Goal: Task Accomplishment & Management: Manage account settings

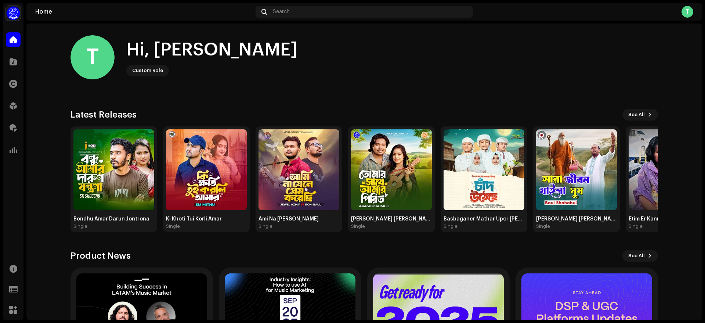
click at [21, 126] on div "Royalties" at bounding box center [13, 127] width 21 height 21
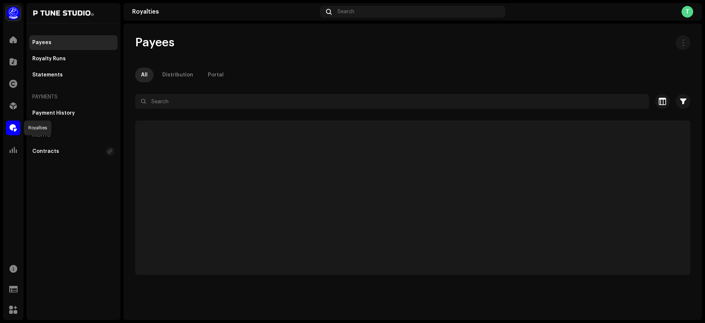
click at [19, 126] on div at bounding box center [13, 127] width 15 height 15
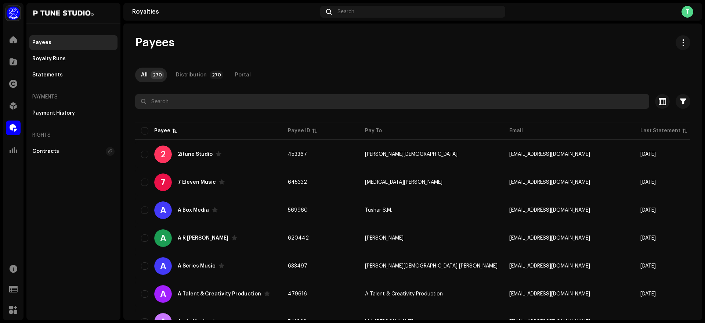
click at [183, 103] on input "text" at bounding box center [392, 101] width 514 height 15
click at [182, 102] on input "text" at bounding box center [392, 101] width 514 height 15
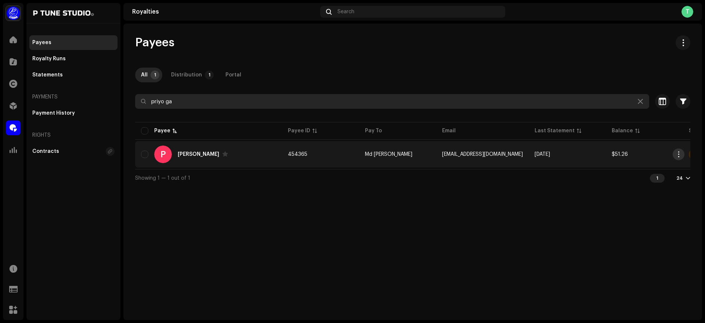
type input "priyo ga"
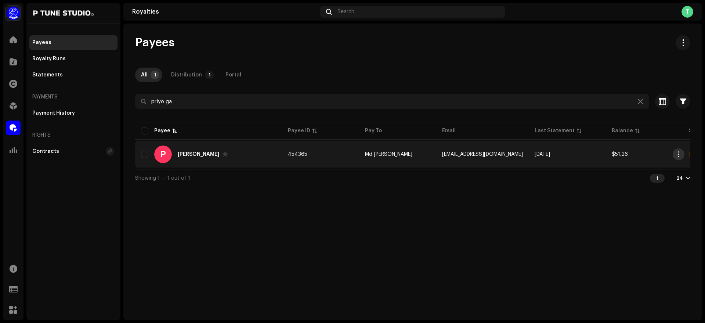
click at [679, 155] on span "button" at bounding box center [679, 154] width 6 height 6
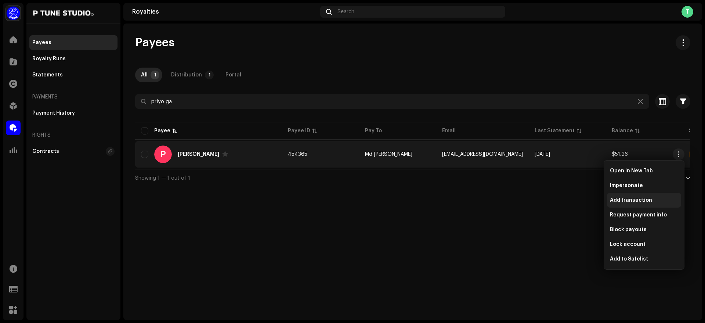
click at [651, 199] on div "Add transaction" at bounding box center [644, 200] width 68 height 6
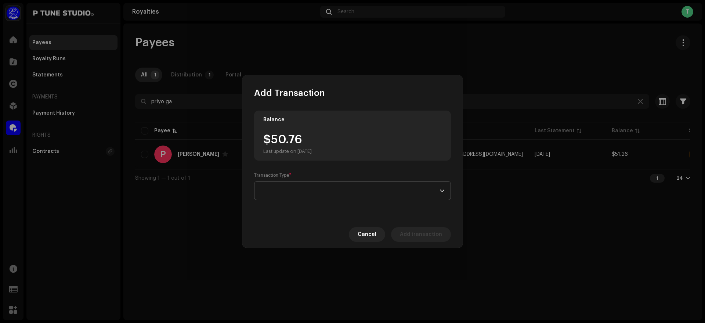
click at [336, 181] on span at bounding box center [349, 190] width 179 height 18
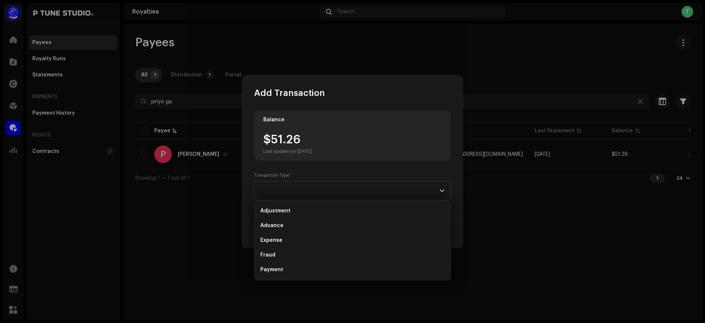
scroll to position [12, 0]
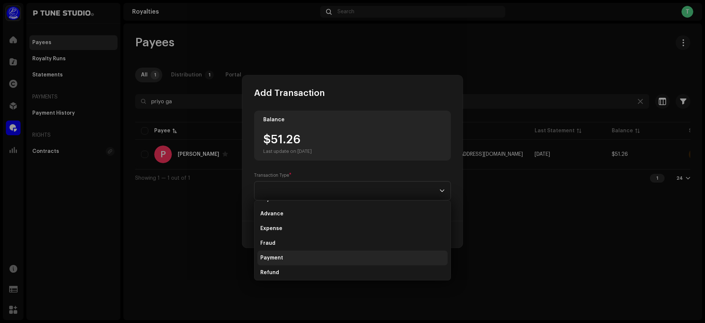
click at [295, 253] on li "Payment" at bounding box center [352, 257] width 190 height 15
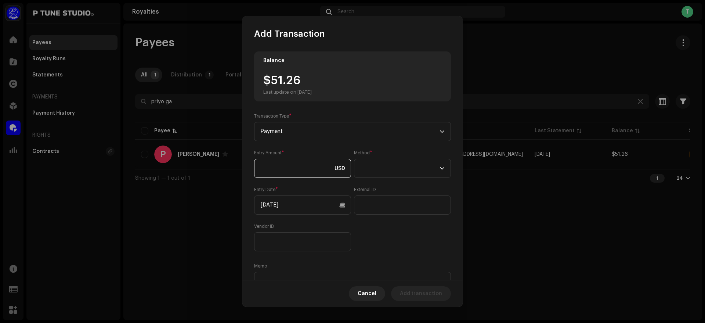
click at [297, 168] on input at bounding box center [302, 168] width 97 height 19
drag, startPoint x: 272, startPoint y: 79, endPoint x: 321, endPoint y: 77, distance: 49.9
click at [312, 77] on div "$51.26 Last update on [DATE]" at bounding box center [287, 84] width 48 height 21
copy div "51.26"
click at [290, 170] on input at bounding box center [302, 168] width 97 height 19
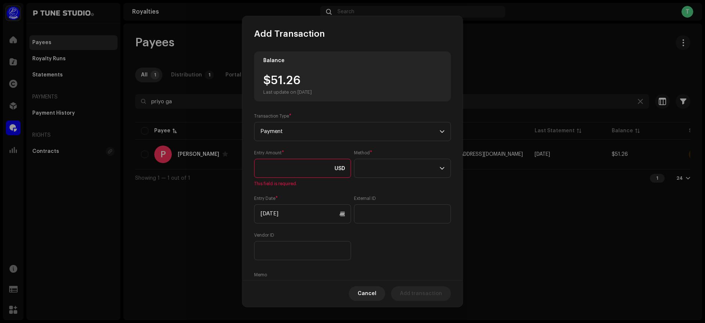
paste input "51.26"
type input "51.26"
click at [392, 173] on span at bounding box center [399, 168] width 79 height 18
click at [394, 188] on li "Bank Wire" at bounding box center [400, 188] width 89 height 15
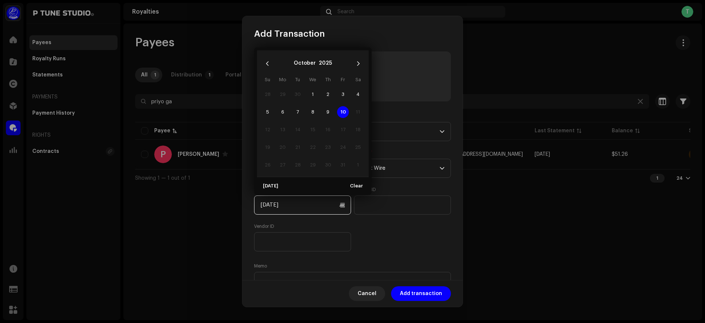
click at [341, 206] on input "[DATE]" at bounding box center [302, 204] width 97 height 19
click at [340, 113] on span "10" at bounding box center [343, 112] width 12 height 12
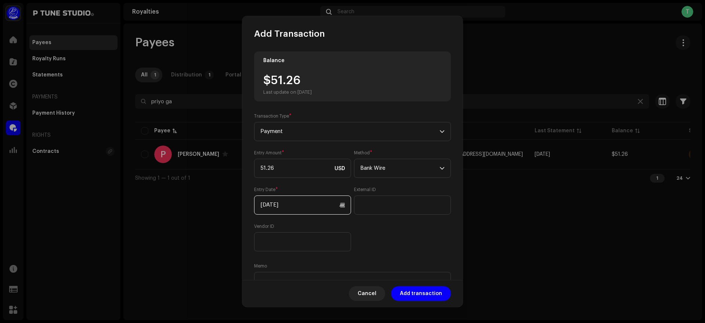
scroll to position [40, 0]
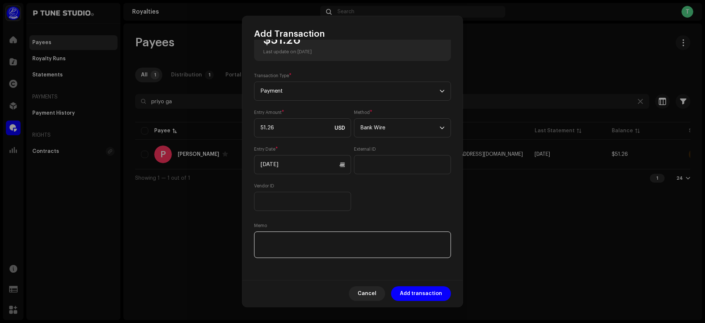
click at [312, 243] on textarea at bounding box center [352, 244] width 197 height 26
click at [378, 212] on div "Balance $51.26 Last update on [DATE] Transaction Type * Payment Entry Amount * …" at bounding box center [352, 135] width 197 height 248
click at [345, 241] on textarea at bounding box center [352, 244] width 197 height 26
click at [379, 203] on div "Entry Amount * 51.26 USD Method * Bank Wire Entry Date * [DATE] External ID Ven…" at bounding box center [352, 159] width 197 height 101
click at [333, 247] on textarea at bounding box center [352, 244] width 197 height 26
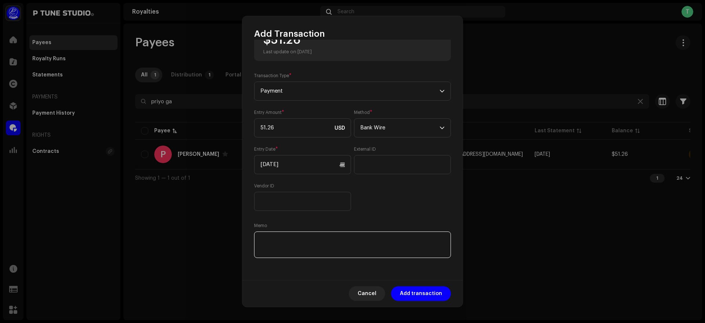
click at [336, 240] on textarea at bounding box center [352, 244] width 197 height 26
click at [328, 242] on textarea at bounding box center [352, 244] width 197 height 26
click at [312, 239] on textarea at bounding box center [352, 244] width 197 height 26
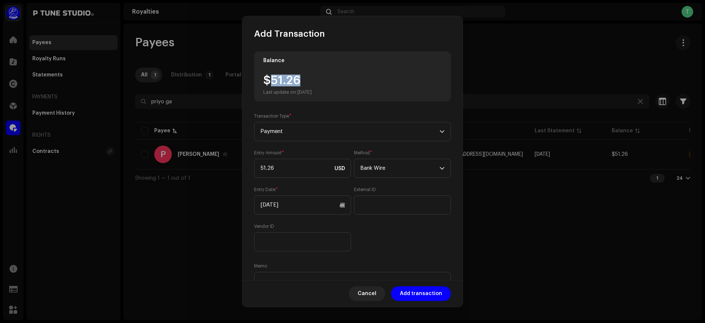
drag, startPoint x: 271, startPoint y: 83, endPoint x: 325, endPoint y: 79, distance: 53.7
click at [312, 79] on div "$51.26 Last update on [DATE]" at bounding box center [287, 84] width 48 height 21
copy div "51.26"
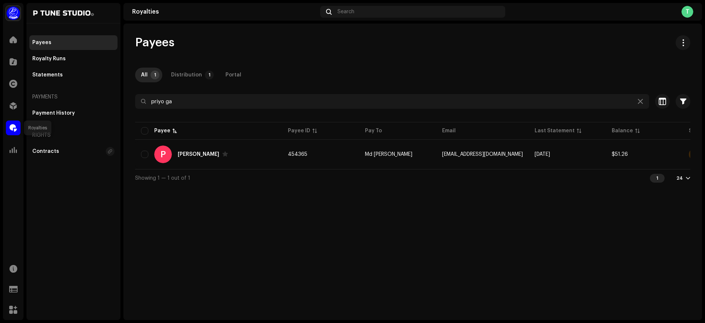
drag, startPoint x: 15, startPoint y: 138, endPoint x: 14, endPoint y: 127, distance: 11.0
click at [14, 127] on span at bounding box center [13, 128] width 7 height 6
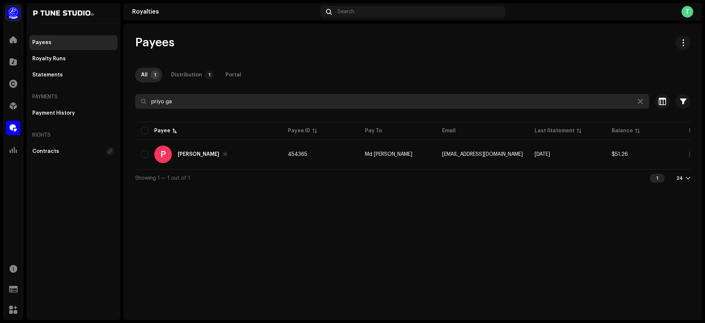
click at [215, 101] on input "priyo ga" at bounding box center [392, 101] width 514 height 15
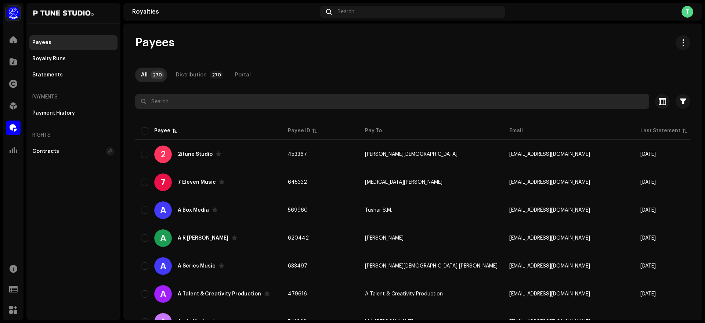
click at [214, 106] on input "text" at bounding box center [392, 101] width 514 height 15
paste input "SO Music"
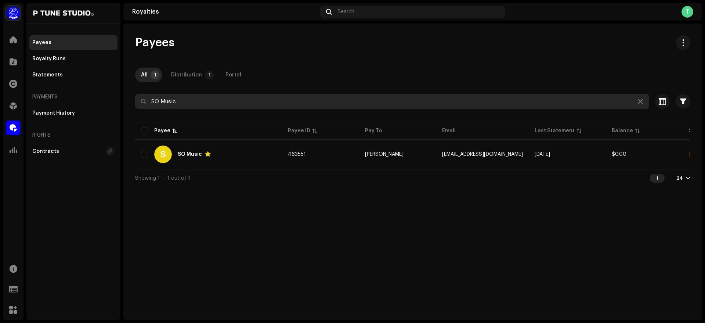
click at [203, 103] on input "SO Music" at bounding box center [392, 101] width 514 height 15
paste input "Arin Multimedia"
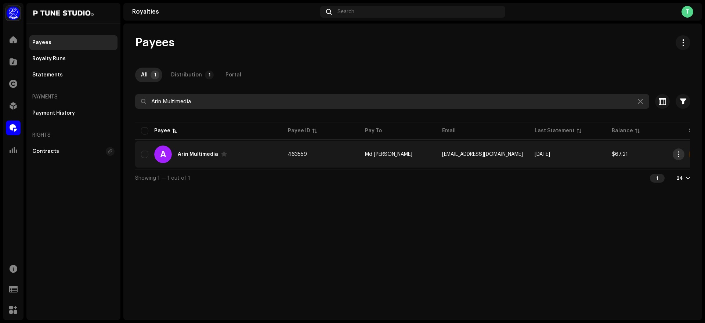
type input "Arin Multimedia"
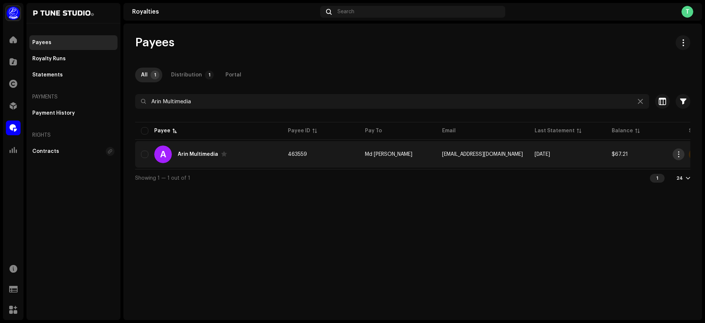
click at [675, 153] on button "button" at bounding box center [678, 154] width 12 height 12
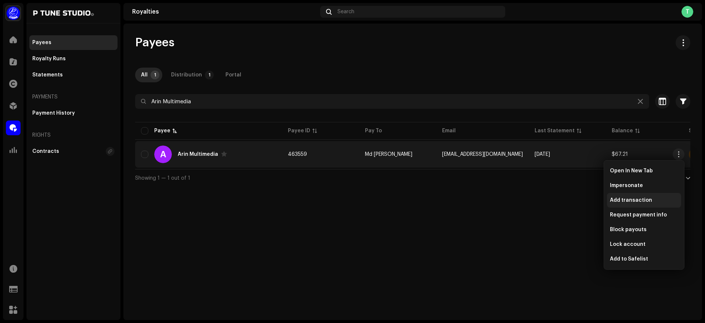
click at [652, 202] on div "Add transaction" at bounding box center [644, 200] width 68 height 6
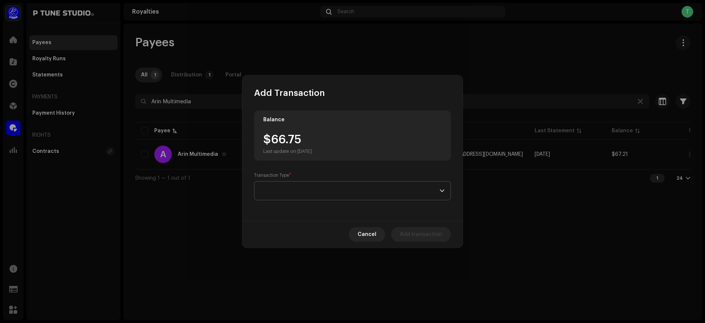
click at [297, 183] on span at bounding box center [349, 190] width 179 height 18
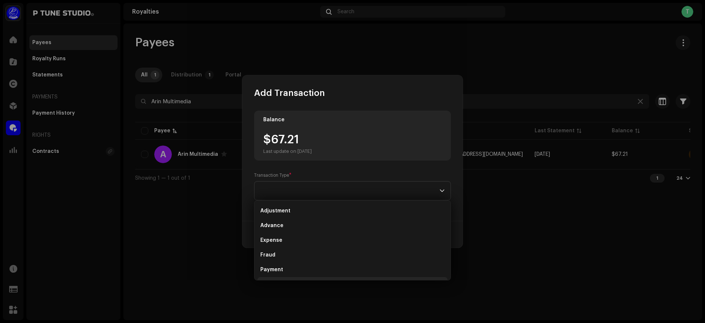
scroll to position [12, 0]
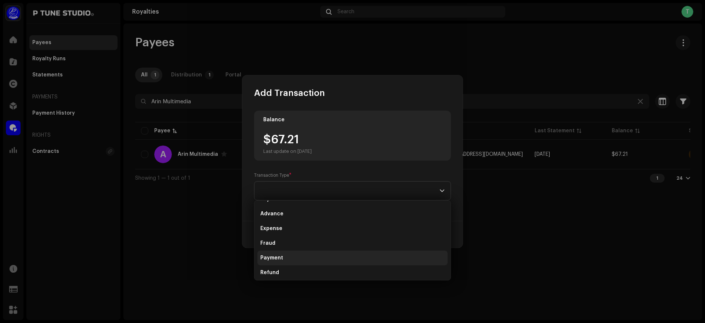
click at [278, 257] on span "Payment" at bounding box center [271, 257] width 23 height 7
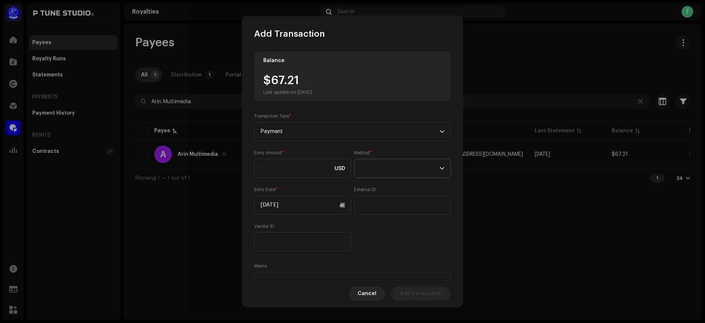
click at [388, 169] on span at bounding box center [399, 168] width 79 height 18
click at [392, 192] on li "Bank Wire" at bounding box center [400, 188] width 89 height 15
click at [288, 167] on input at bounding box center [302, 168] width 97 height 19
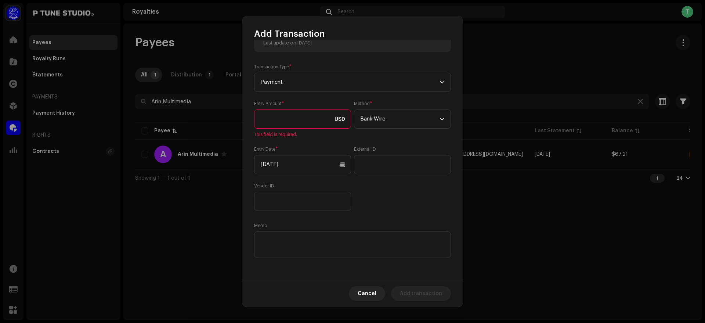
scroll to position [0, 0]
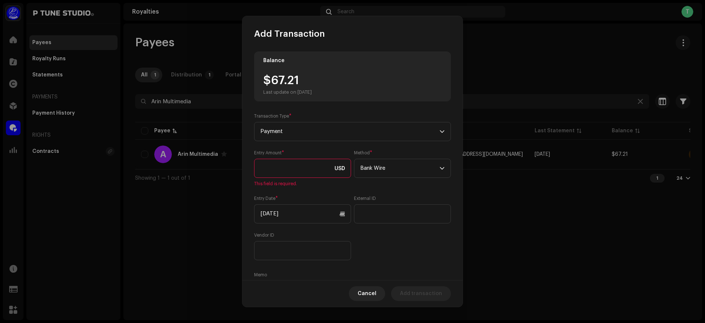
click at [284, 83] on div "$67.21 Last update on [DATE]" at bounding box center [287, 84] width 48 height 21
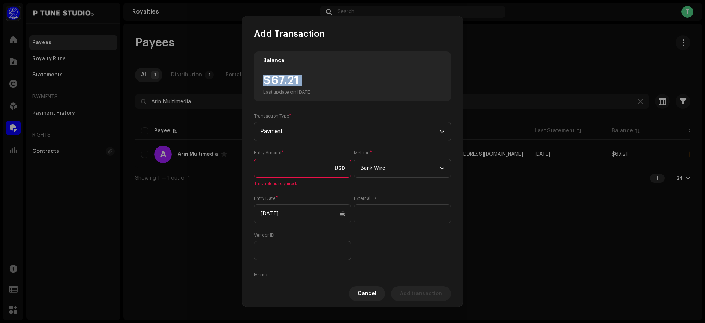
click at [284, 83] on div "$67.21 Last update on [DATE]" at bounding box center [287, 84] width 48 height 21
click at [282, 166] on input at bounding box center [302, 168] width 97 height 19
paste input "67.21"
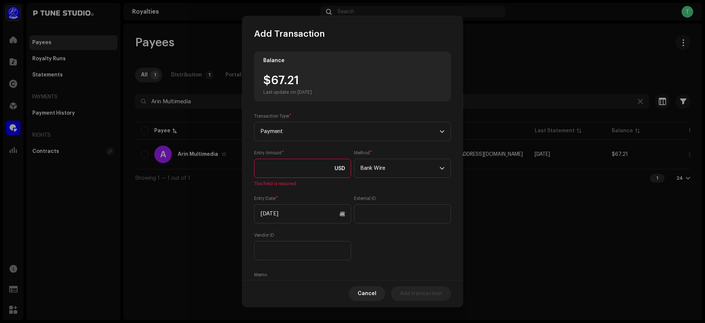
type input "67.21"
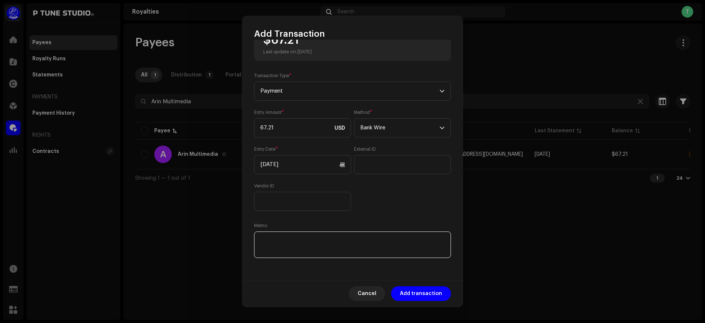
click at [302, 243] on textarea at bounding box center [352, 244] width 197 height 26
click at [362, 242] on textarea at bounding box center [352, 244] width 197 height 26
paste textarea "091025024727222E"
click at [330, 250] on textarea at bounding box center [352, 244] width 197 height 26
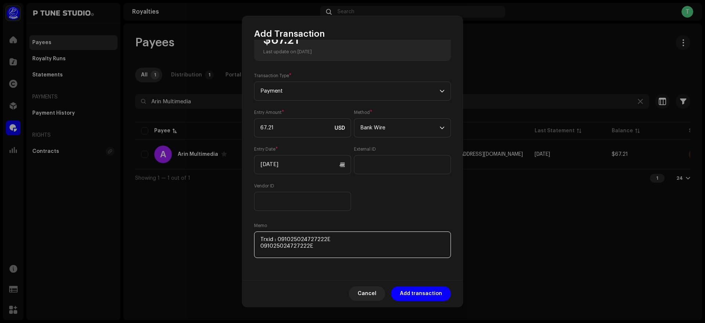
click at [330, 250] on textarea at bounding box center [352, 244] width 197 height 26
paste textarea "Includes Payoneer conversion fee"
click at [337, 240] on textarea at bounding box center [352, 244] width 197 height 26
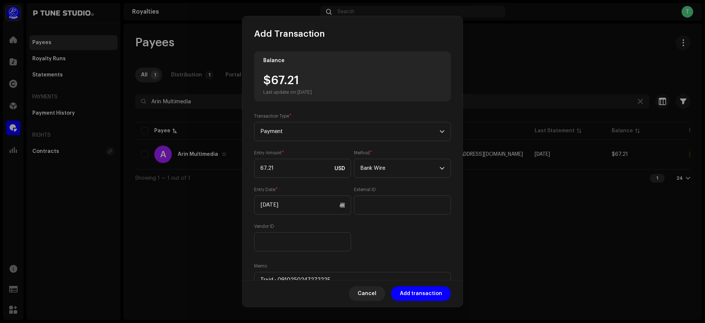
click at [289, 79] on div "$67.21 Last update on [DATE]" at bounding box center [287, 84] width 48 height 21
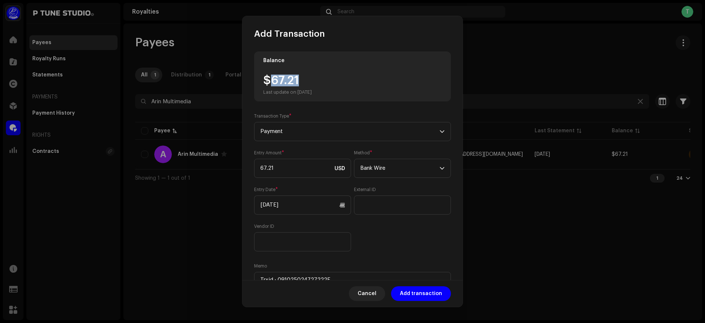
scroll to position [40, 0]
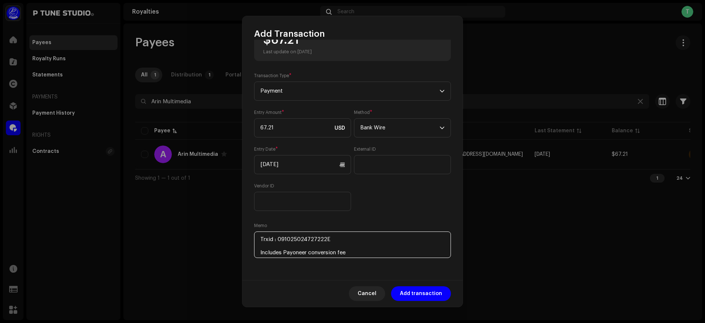
click at [307, 243] on textarea at bounding box center [352, 244] width 197 height 26
click at [272, 237] on textarea at bounding box center [352, 244] width 197 height 26
click at [303, 232] on textarea at bounding box center [352, 244] width 197 height 26
click at [269, 239] on textarea at bounding box center [352, 244] width 197 height 26
click at [330, 238] on textarea at bounding box center [352, 244] width 197 height 26
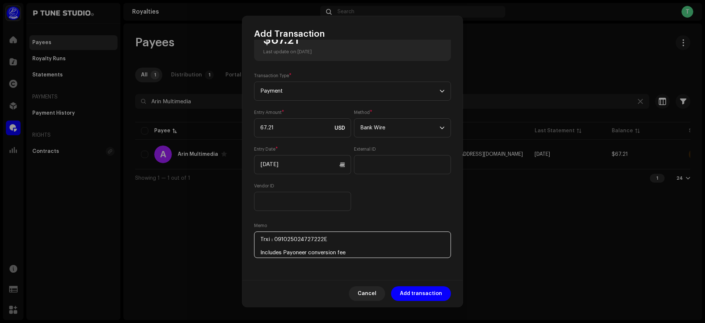
click at [337, 238] on textarea at bounding box center [352, 244] width 197 height 26
paste textarea "D"
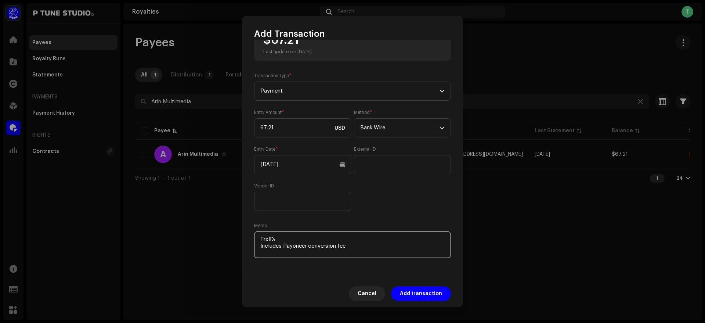
click at [291, 237] on textarea at bounding box center [352, 244] width 197 height 26
paste textarea "091025024727222E"
click at [360, 244] on textarea at bounding box center [352, 244] width 197 height 26
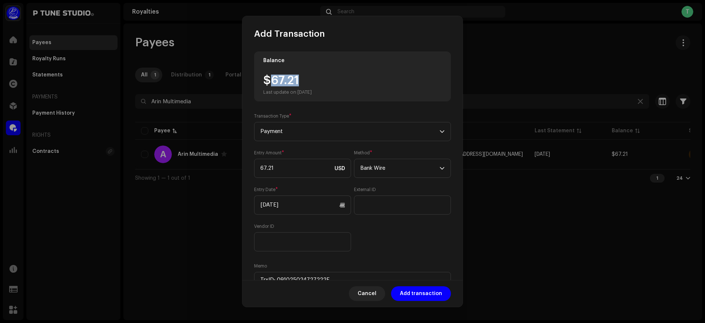
drag, startPoint x: 270, startPoint y: 80, endPoint x: 319, endPoint y: 76, distance: 49.0
click at [312, 76] on div "$67.21 Last update on [DATE]" at bounding box center [287, 84] width 48 height 21
copy div "67.21"
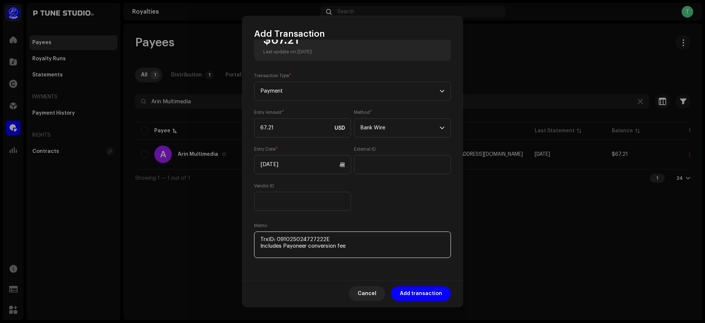
click at [334, 237] on textarea at bounding box center [352, 244] width 197 height 26
paste textarea "67.21"
type textarea "TrxID: 091025024727222E Usd : 67.21 Includes Payoneer conversion fee"
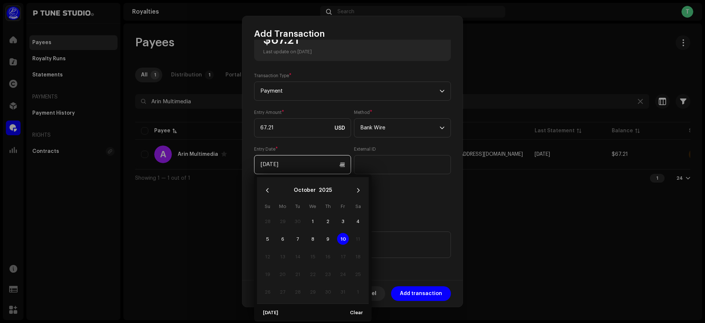
click at [343, 165] on input "[DATE]" at bounding box center [302, 164] width 97 height 19
click at [341, 240] on span "10" at bounding box center [343, 239] width 12 height 12
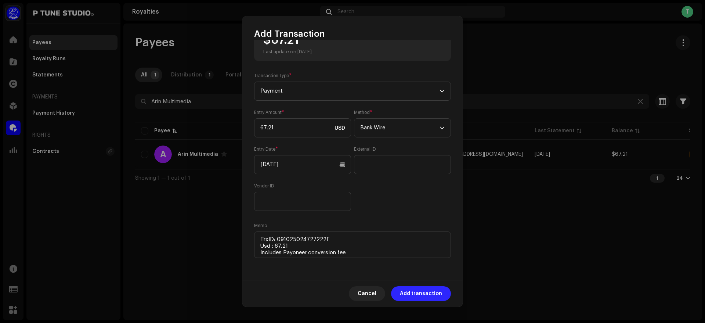
click at [410, 295] on span "Add transaction" at bounding box center [421, 293] width 42 height 15
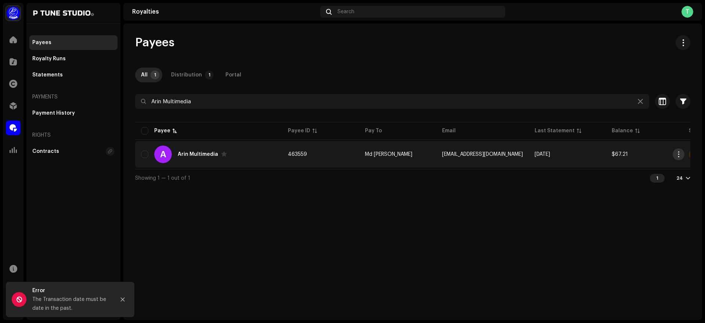
click at [681, 152] on button "button" at bounding box center [678, 154] width 12 height 12
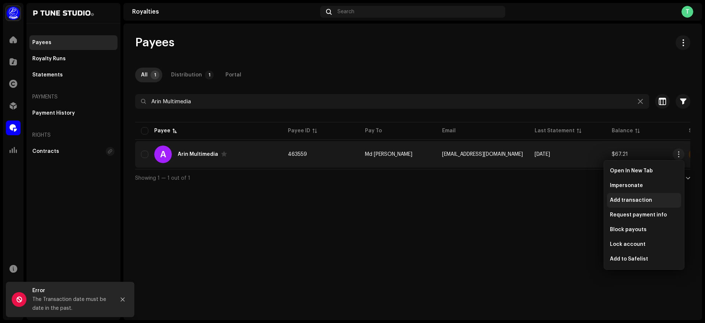
click at [643, 195] on div "Add transaction" at bounding box center [644, 200] width 74 height 15
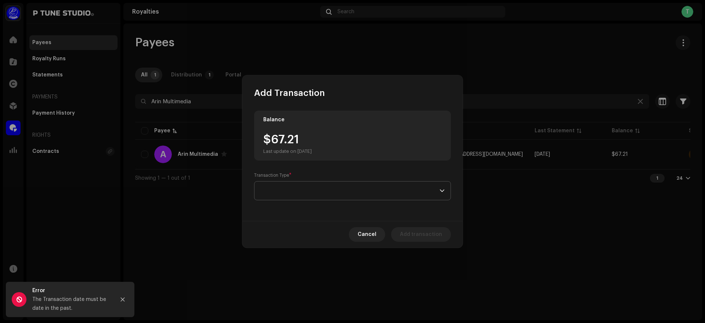
click at [337, 187] on span at bounding box center [349, 190] width 179 height 18
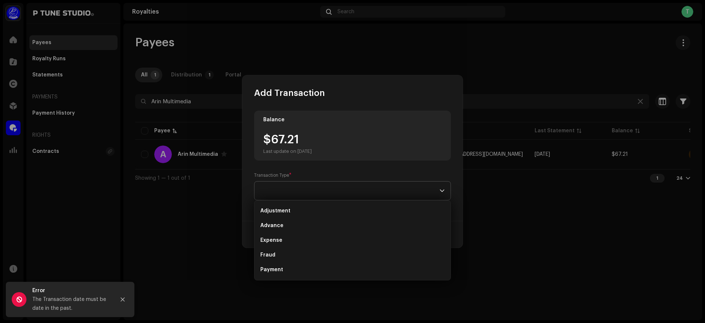
click at [337, 187] on span at bounding box center [349, 190] width 179 height 18
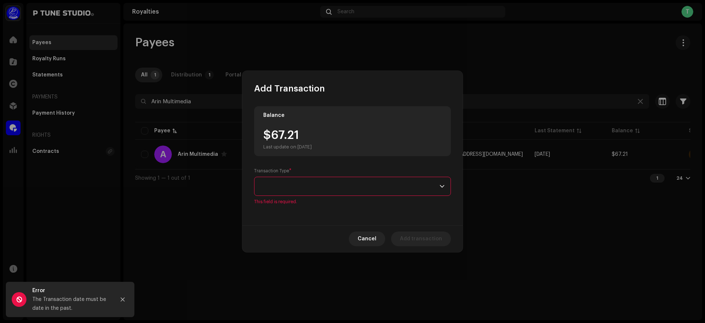
click at [337, 187] on span at bounding box center [349, 186] width 179 height 18
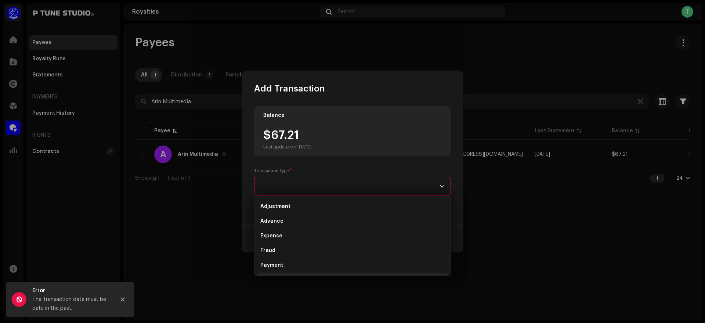
scroll to position [12, 0]
click at [279, 255] on span "Payment" at bounding box center [271, 253] width 23 height 7
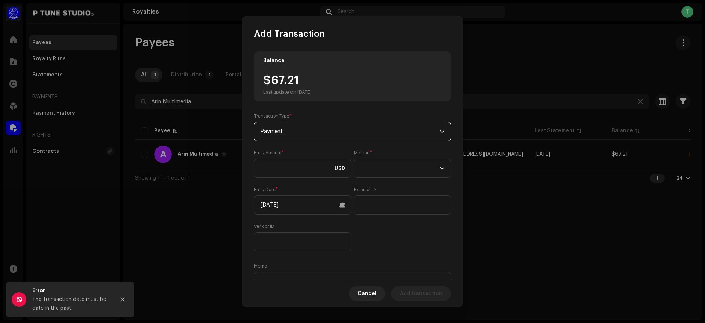
click at [282, 82] on div "$67.21 Last update on [DATE]" at bounding box center [287, 84] width 48 height 21
copy div "67.21"
click at [272, 161] on input at bounding box center [302, 168] width 97 height 19
paste input "67.21"
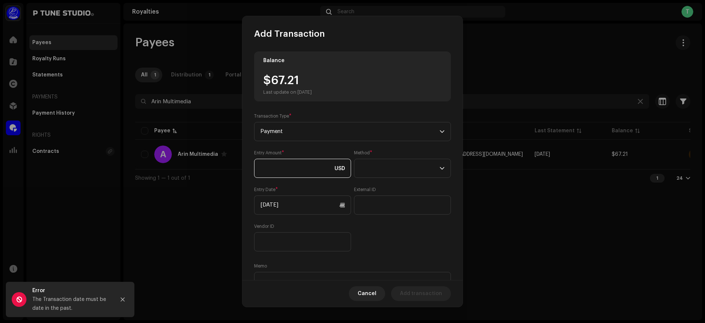
type input "67.21"
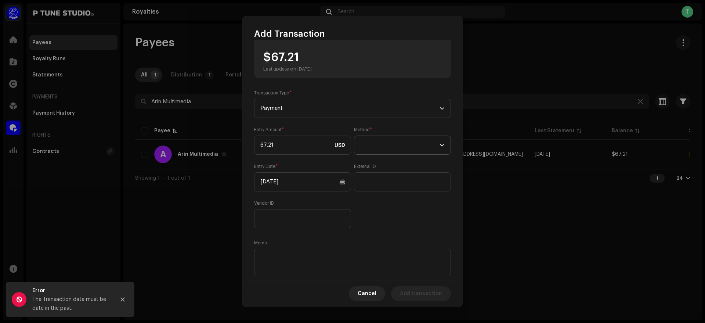
click at [404, 139] on span at bounding box center [399, 145] width 79 height 18
click at [395, 170] on li "Bank Wire" at bounding box center [400, 165] width 89 height 15
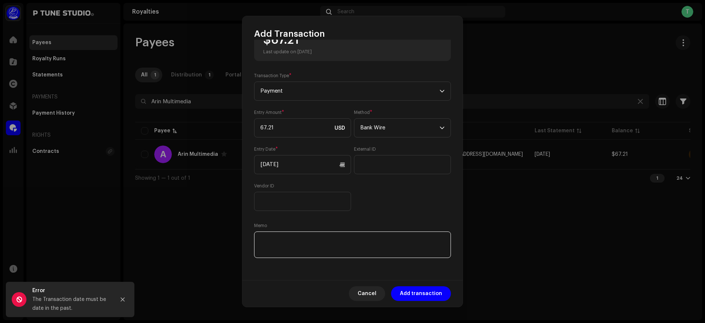
click at [304, 238] on textarea at bounding box center [352, 244] width 197 height 26
paste textarea "TrxID :"
paste textarea "091025024727222E"
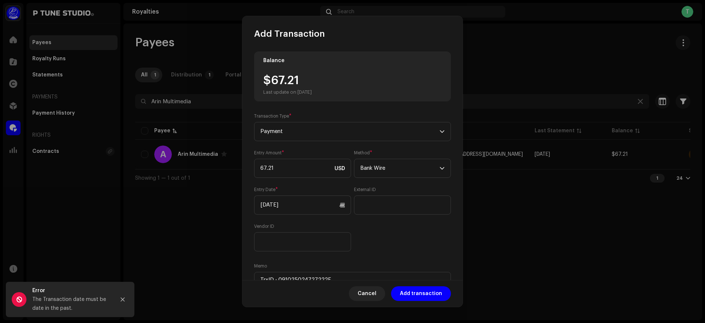
click at [286, 75] on div "$67.21 Last update on [DATE]" at bounding box center [287, 84] width 48 height 21
copy div "67.21"
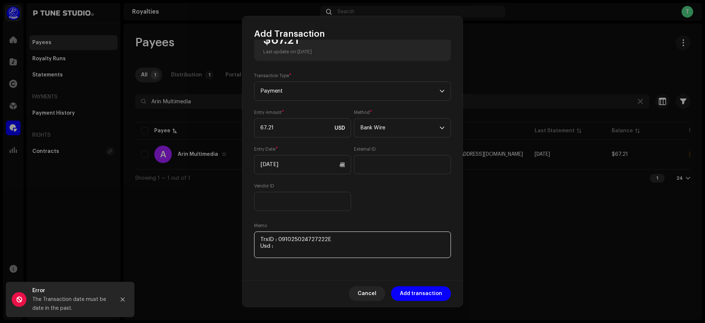
click at [302, 246] on textarea at bounding box center [352, 244] width 197 height 26
paste textarea "67.21"
paste textarea "Includes Payoneer conversion fee"
type textarea "TrxID : 091025024727222E Usd : 67.21 Includes Payoneer conversion fee"
click at [123, 301] on icon "Close" at bounding box center [122, 299] width 5 height 5
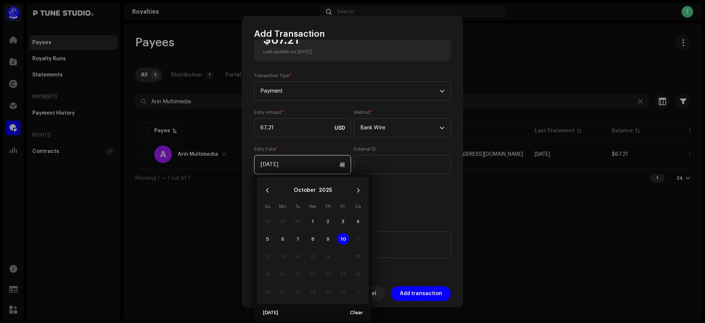
click at [314, 163] on input "[DATE]" at bounding box center [302, 164] width 97 height 19
click at [285, 238] on span "6" at bounding box center [283, 239] width 12 height 12
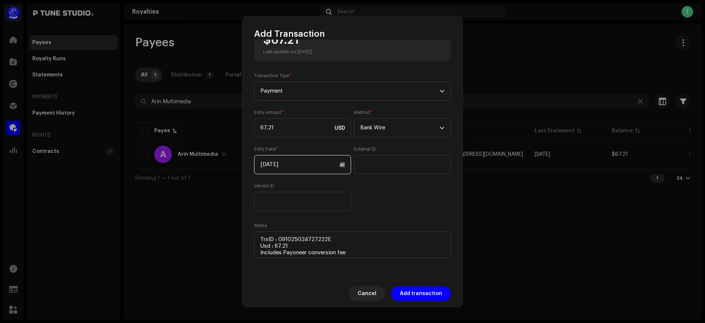
click at [341, 166] on input "[DATE]" at bounding box center [302, 164] width 97 height 19
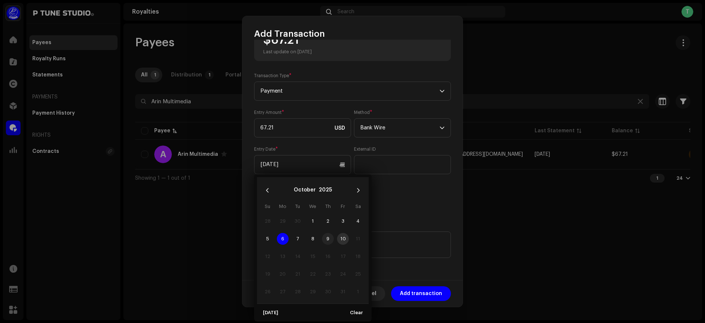
click at [328, 239] on span "9" at bounding box center [328, 239] width 12 height 12
type input "[DATE]"
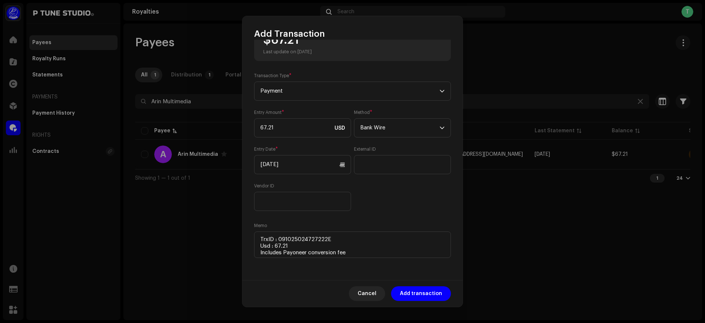
click at [391, 204] on div "Entry Amount * 67.21 USD Method * Bank Wire Entry Date * [DATE] External ID Ven…" at bounding box center [352, 159] width 197 height 101
click at [425, 292] on span "Add transaction" at bounding box center [421, 293] width 42 height 15
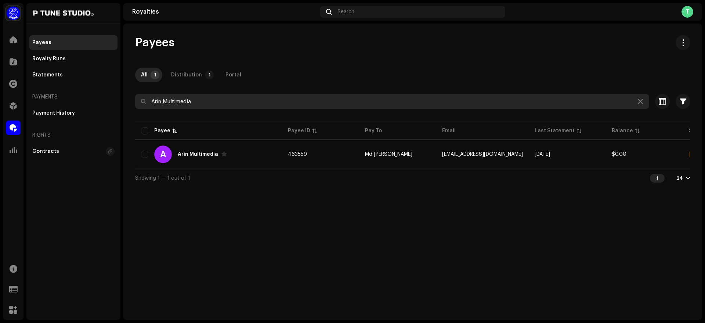
click at [230, 98] on input "Arin Multimedia" at bounding box center [392, 101] width 514 height 15
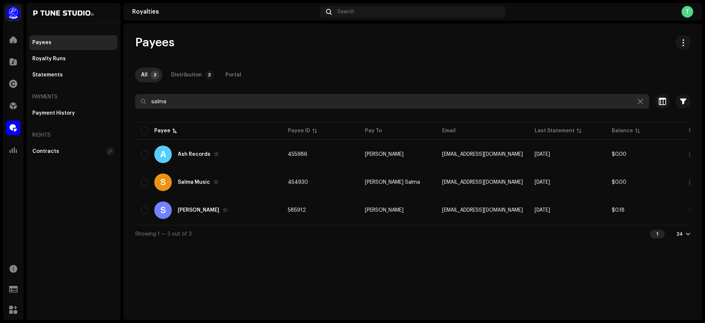
click at [229, 97] on input "salma" at bounding box center [392, 101] width 514 height 15
paste input "Studio Folk Voice"
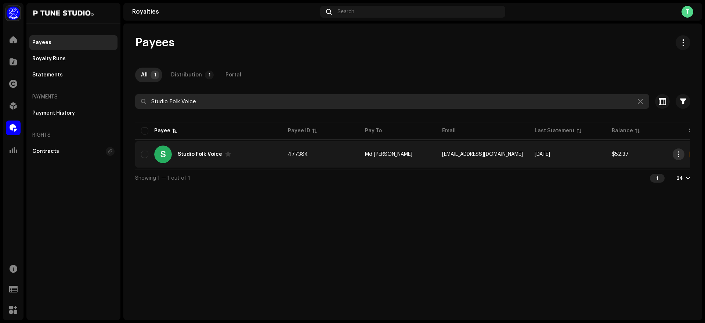
type input "Studio Folk Voice"
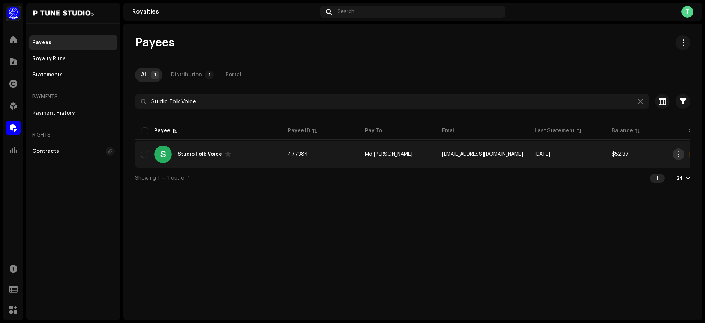
click at [679, 156] on span "button" at bounding box center [679, 154] width 6 height 6
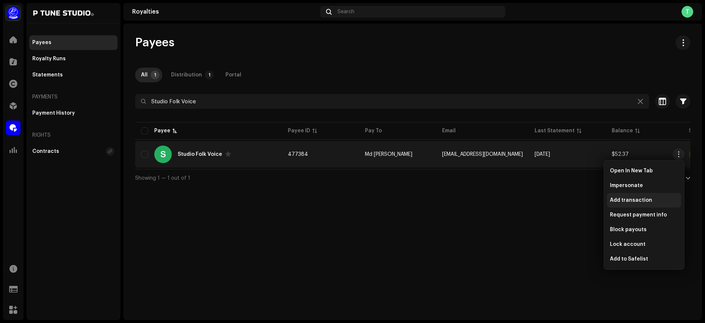
click at [620, 199] on span "Add transaction" at bounding box center [631, 200] width 42 height 6
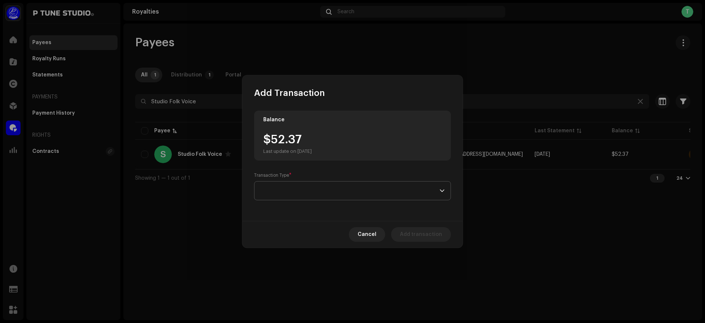
click at [296, 193] on span at bounding box center [349, 190] width 179 height 18
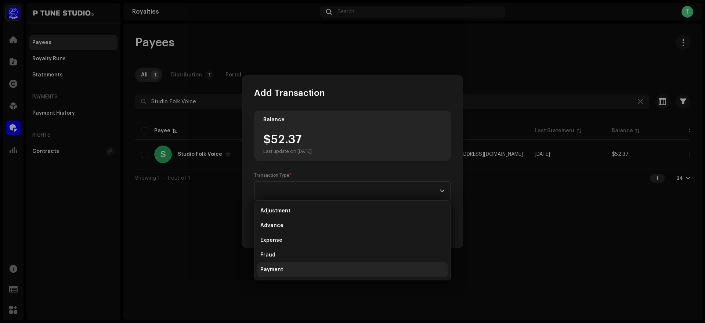
click at [286, 274] on li "Payment" at bounding box center [352, 269] width 190 height 15
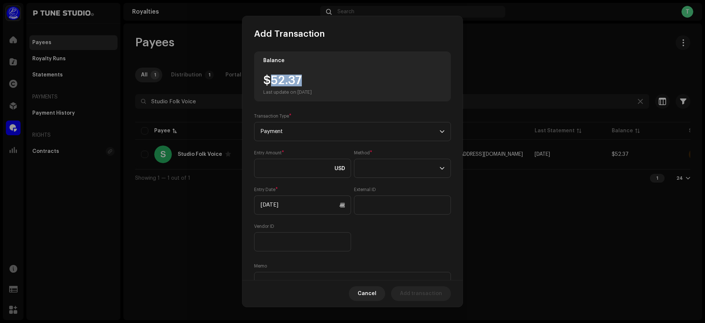
drag, startPoint x: 269, startPoint y: 79, endPoint x: 320, endPoint y: 85, distance: 50.7
click at [312, 85] on div "$52.37 Last update on [DATE]" at bounding box center [287, 84] width 48 height 21
copy div "52.37"
click at [286, 175] on input at bounding box center [302, 168] width 97 height 19
paste input "52.37"
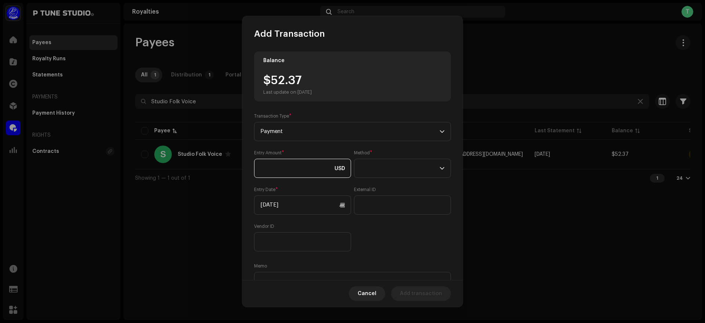
type input "52.37"
click at [368, 169] on span at bounding box center [399, 168] width 79 height 18
click at [395, 185] on li "Bank Wire" at bounding box center [400, 188] width 89 height 15
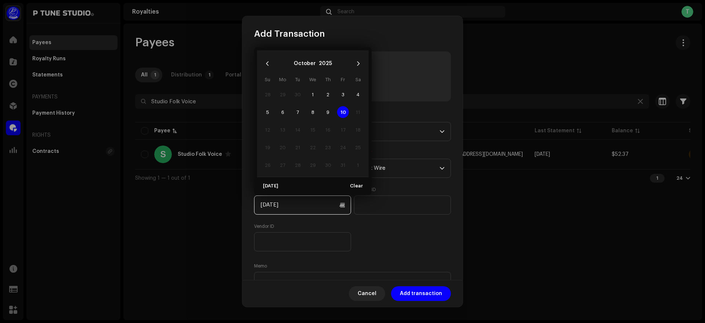
click at [303, 206] on input "[DATE]" at bounding box center [302, 204] width 97 height 19
click at [328, 110] on span "9" at bounding box center [328, 112] width 12 height 12
type input "[DATE]"
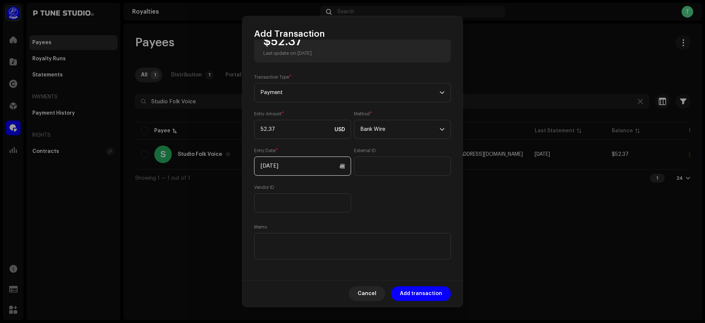
scroll to position [40, 0]
click at [313, 239] on textarea at bounding box center [352, 244] width 197 height 26
paste textarea "TrxID :"
paste textarea "091025025040333E"
drag, startPoint x: 308, startPoint y: 173, endPoint x: 279, endPoint y: 245, distance: 77.6
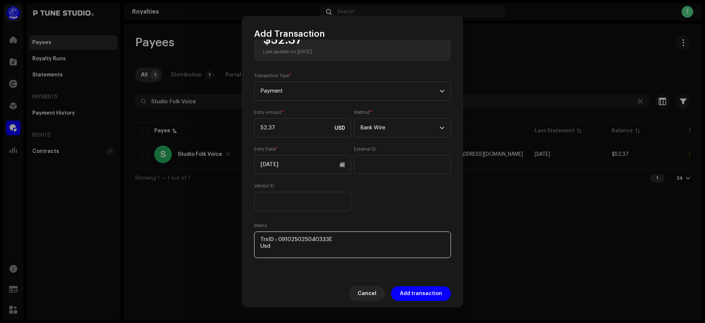
click at [279, 245] on textarea at bounding box center [352, 244] width 197 height 26
click at [348, 238] on textarea at bounding box center [352, 244] width 197 height 26
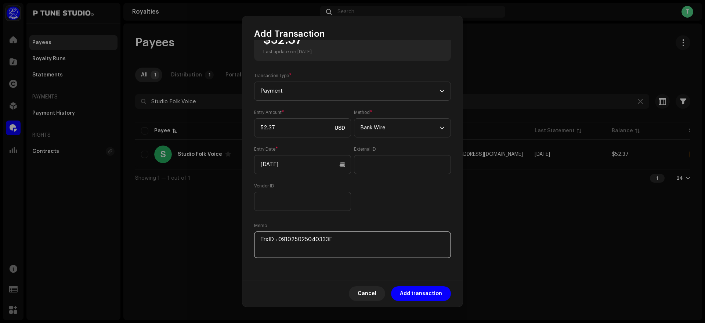
click at [357, 235] on textarea at bounding box center [352, 244] width 197 height 26
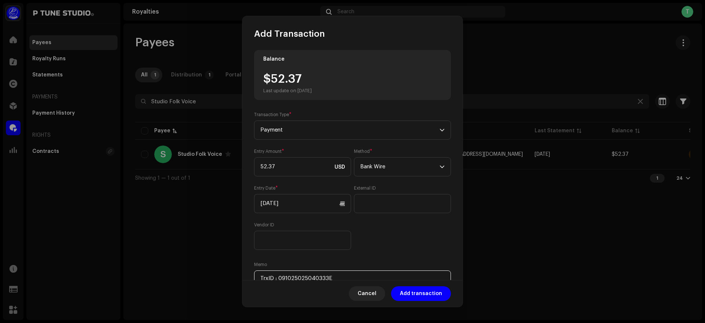
scroll to position [2, 0]
drag, startPoint x: 273, startPoint y: 80, endPoint x: 320, endPoint y: 75, distance: 47.9
click at [312, 75] on div "$52.37 Last update on [DATE]" at bounding box center [287, 83] width 48 height 21
copy div "52.37"
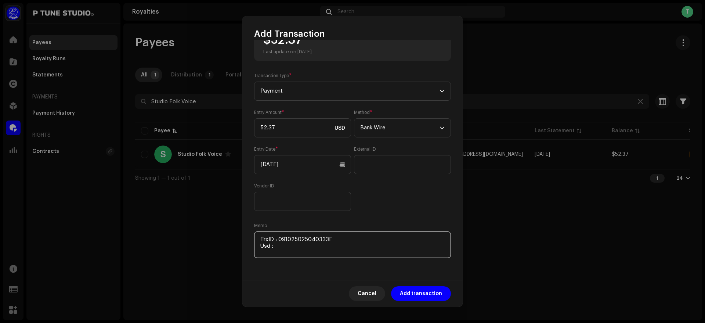
click at [294, 246] on textarea at bounding box center [352, 244] width 197 height 26
paste textarea "52.37"
paste textarea "Includes Payoneer conversion fee"
type textarea "TrxID : 091025025040333E Usd : 52.37 Includes Payoneer conversion fee"
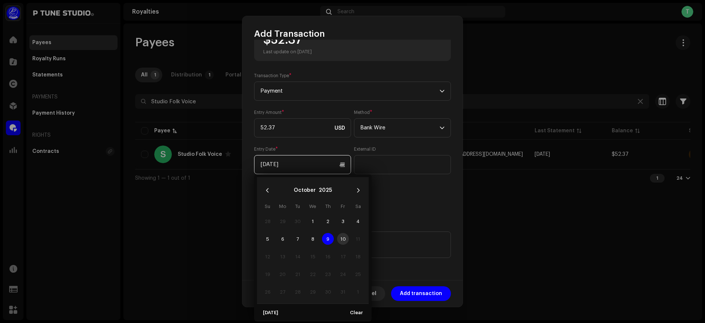
click at [320, 165] on input "[DATE]" at bounding box center [302, 164] width 97 height 19
click at [328, 240] on span "9" at bounding box center [328, 239] width 12 height 12
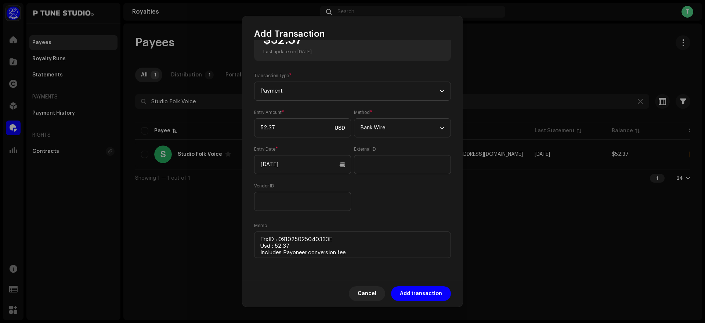
click at [411, 191] on div "Entry Amount * 52.37 USD Method * Bank Wire Entry Date * [DATE] External ID Ven…" at bounding box center [352, 159] width 197 height 101
click at [427, 294] on span "Add transaction" at bounding box center [421, 293] width 42 height 15
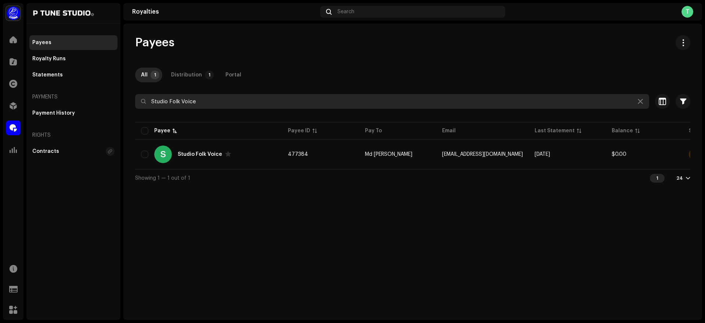
click at [215, 103] on input "Studio Folk Voice" at bounding box center [392, 101] width 514 height 15
paste input "RM MUSIC"
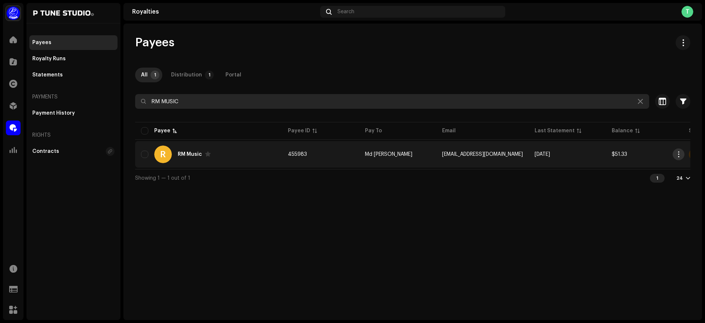
type input "RM MUSIC"
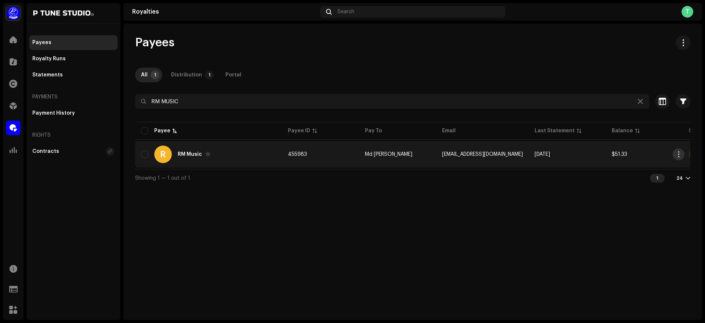
click at [679, 156] on span "button" at bounding box center [679, 154] width 6 height 6
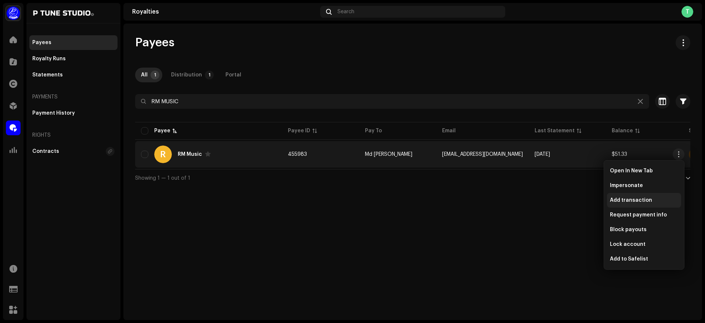
click at [638, 200] on span "Add transaction" at bounding box center [631, 200] width 42 height 6
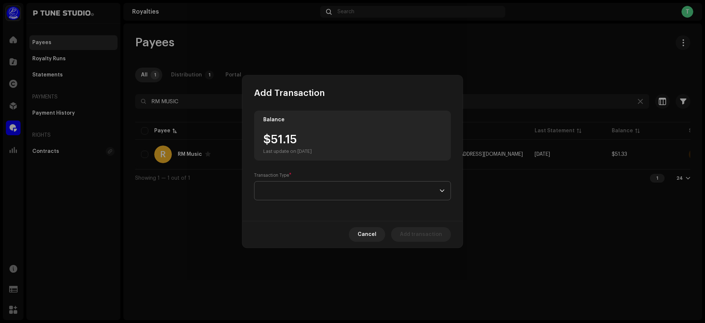
click at [293, 192] on span at bounding box center [349, 190] width 179 height 18
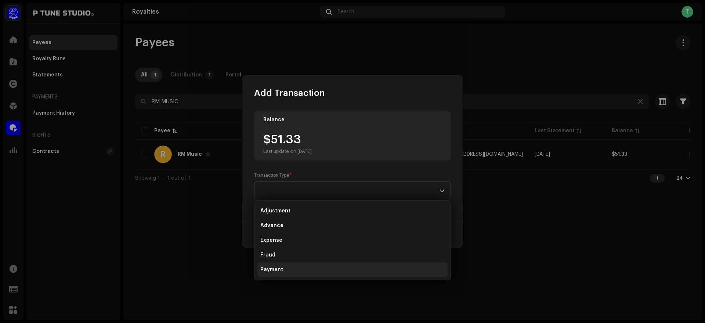
click at [291, 271] on li "Payment" at bounding box center [352, 269] width 190 height 15
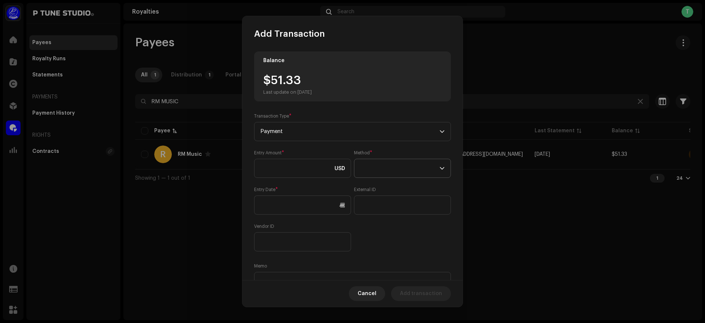
click at [386, 161] on span at bounding box center [399, 168] width 79 height 18
click at [399, 185] on li "Bank Wire" at bounding box center [400, 188] width 89 height 15
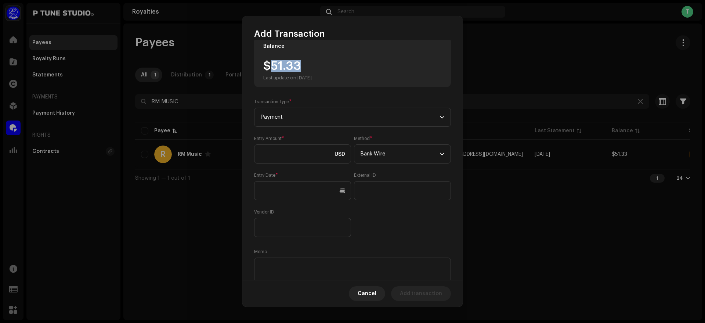
drag, startPoint x: 273, startPoint y: 64, endPoint x: 308, endPoint y: 65, distance: 34.9
click at [308, 65] on div "$51.33 Last update on [DATE]" at bounding box center [287, 70] width 48 height 21
copy div "51.33"
click at [291, 157] on input at bounding box center [302, 153] width 97 height 19
paste input "51.33"
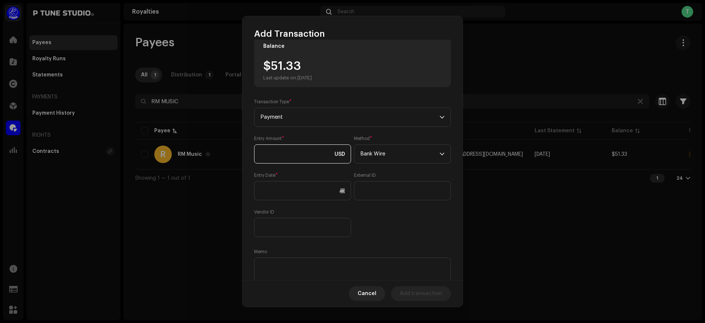
type input "51.33"
click at [319, 192] on input "text" at bounding box center [302, 190] width 97 height 19
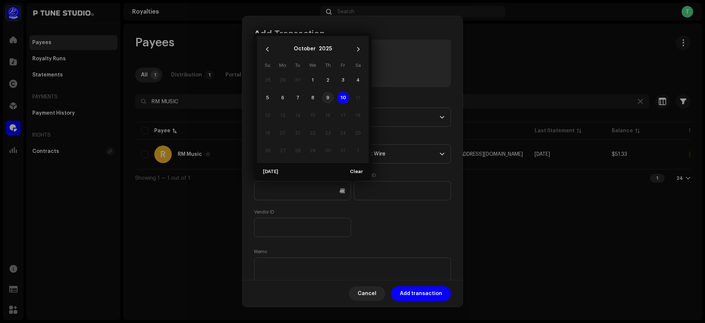
click at [327, 94] on span "9" at bounding box center [328, 98] width 12 height 12
type input "[DATE]"
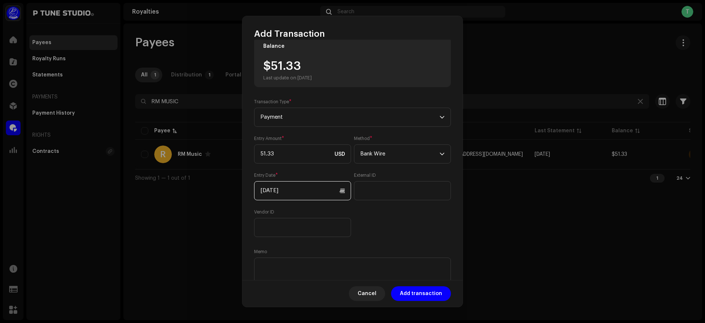
scroll to position [40, 0]
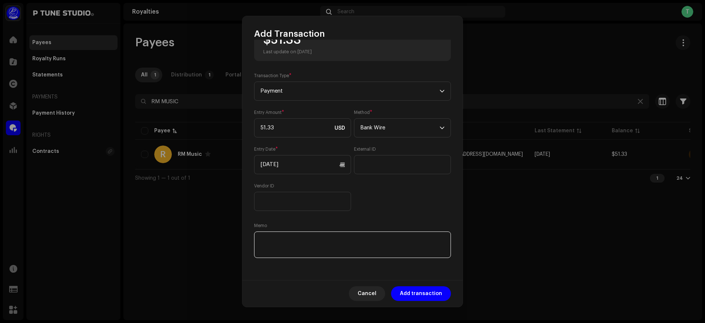
click at [301, 246] on textarea at bounding box center [352, 244] width 197 height 26
paste textarea "TrxID :"
paste textarea "091025025310983E"
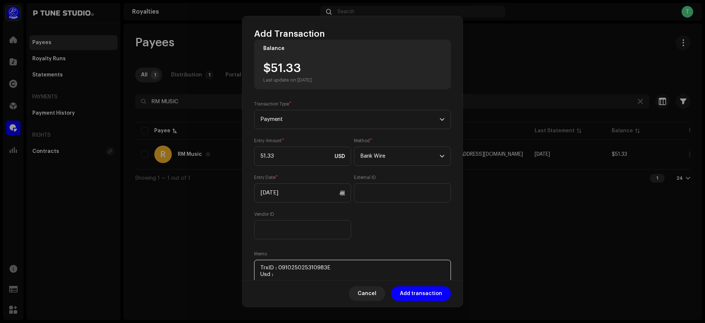
scroll to position [10, 0]
drag, startPoint x: 269, startPoint y: 71, endPoint x: 317, endPoint y: 77, distance: 48.4
click at [312, 77] on div "$51.33 Last update on [DATE]" at bounding box center [287, 74] width 48 height 21
copy div "51.33"
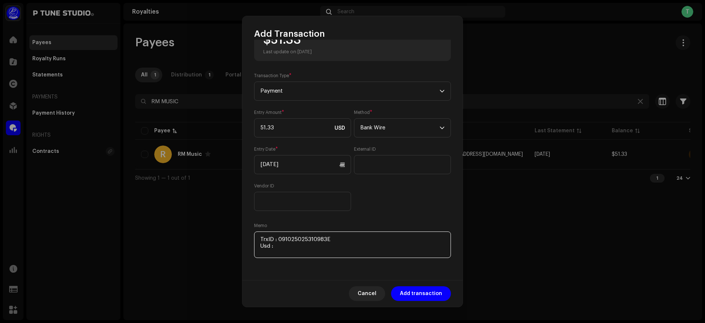
click at [299, 253] on textarea at bounding box center [352, 244] width 197 height 26
paste textarea "51.33"
paste textarea "Includes Payoneer conversion fee"
type textarea "TrxID : 091025025310983E Usd : 51.33 Includes Payoneer conversion fee"
click at [427, 293] on span "Add transaction" at bounding box center [421, 293] width 42 height 15
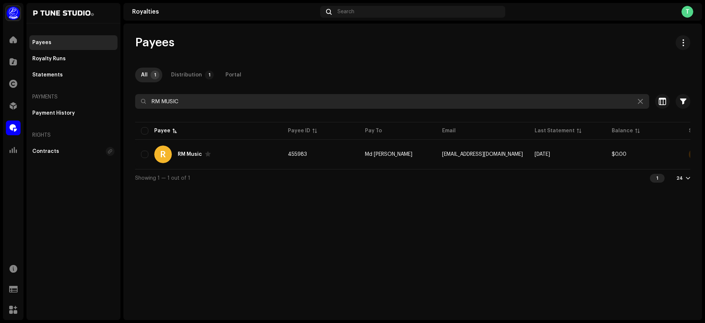
click at [203, 102] on input "RM MUSIC" at bounding box center [392, 101] width 514 height 15
paste input "Includes Payoneer conversion fee"
type input "Includes Payoneer conversion fee"
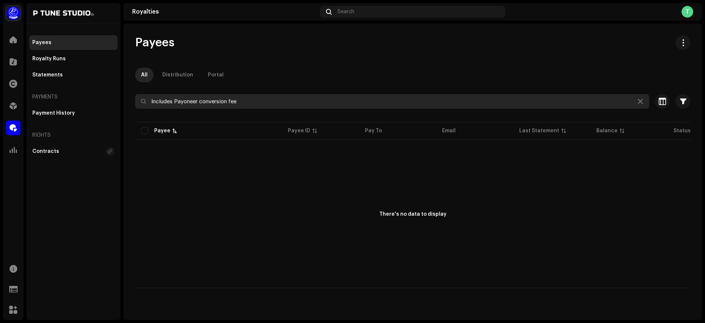
click at [303, 103] on input "Includes Payoneer conversion fee" at bounding box center [392, 101] width 514 height 15
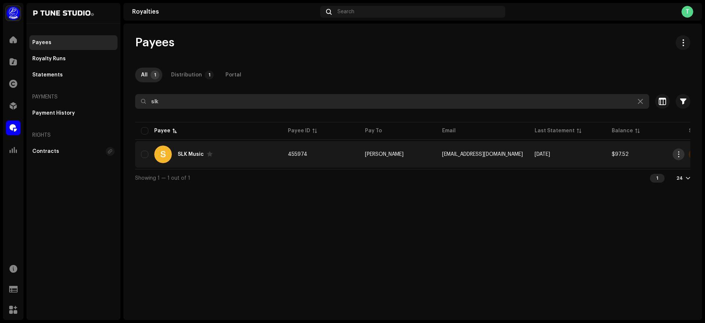
type input "slk"
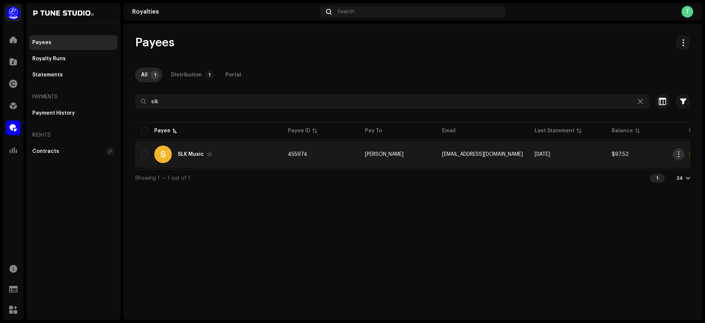
click at [680, 153] on span "button" at bounding box center [679, 154] width 6 height 6
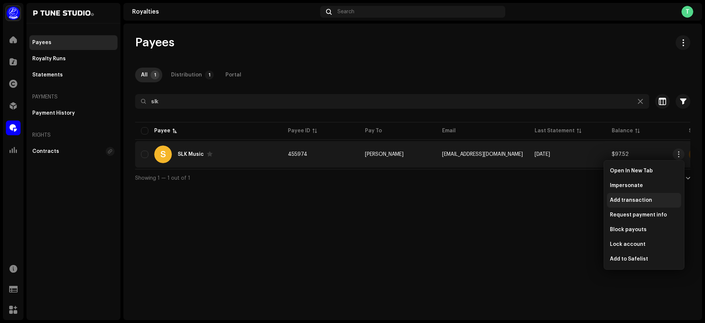
click at [654, 203] on div "Add transaction" at bounding box center [644, 200] width 74 height 15
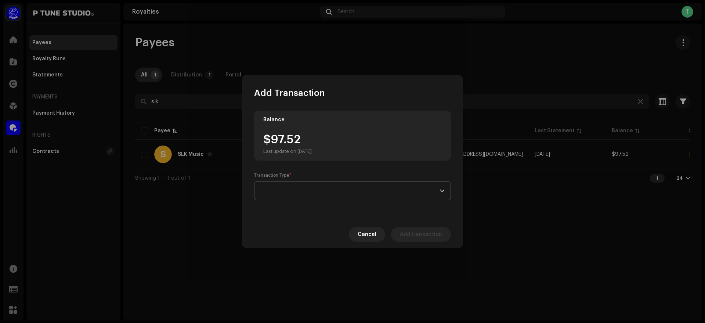
click at [301, 193] on span at bounding box center [349, 190] width 179 height 18
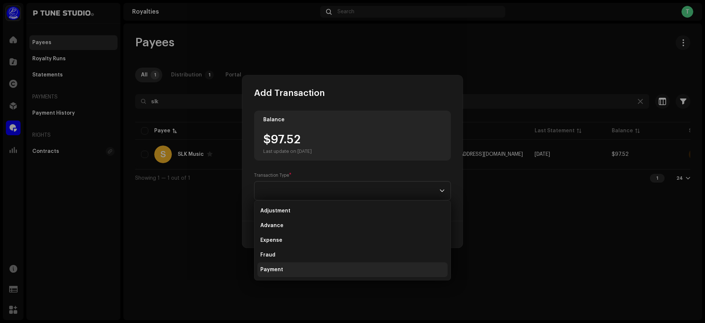
click at [297, 267] on li "Payment" at bounding box center [352, 269] width 190 height 15
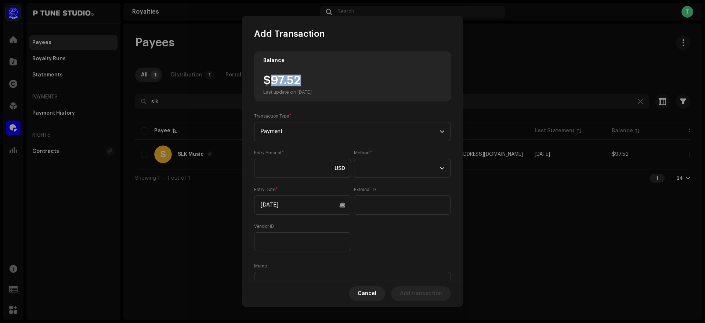
drag, startPoint x: 270, startPoint y: 86, endPoint x: 306, endPoint y: 83, distance: 36.1
click at [306, 83] on div "$97.52 Last update on [DATE]" at bounding box center [287, 84] width 48 height 21
copy div "97.52"
click at [292, 163] on input at bounding box center [302, 168] width 97 height 19
paste input "97.52"
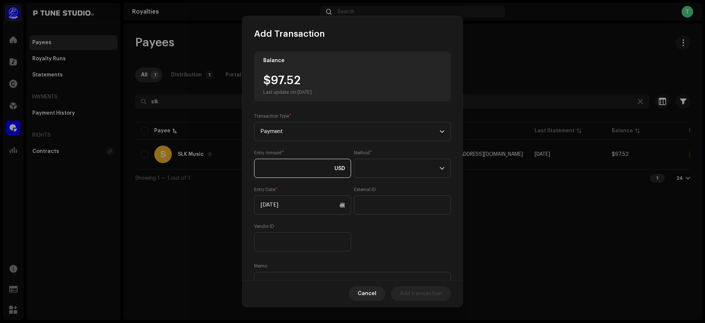
type input "97.52"
click at [389, 172] on span at bounding box center [399, 168] width 79 height 18
click at [402, 192] on li "Bank Wire" at bounding box center [400, 188] width 89 height 15
click at [309, 204] on input "[DATE]" at bounding box center [302, 204] width 97 height 19
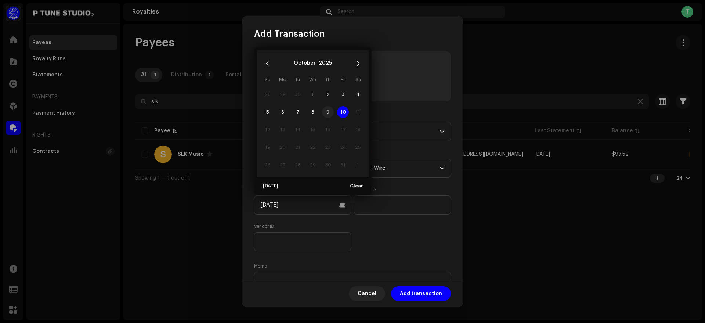
click at [328, 111] on span "9" at bounding box center [328, 112] width 12 height 12
type input "[DATE]"
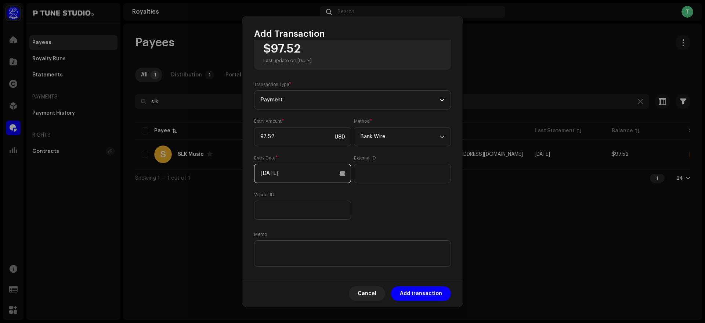
scroll to position [40, 0]
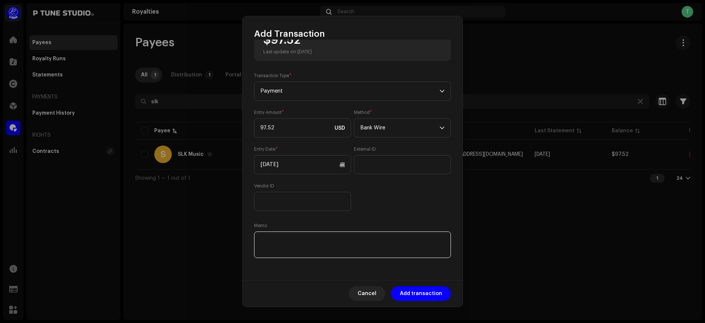
click at [299, 236] on textarea at bounding box center [352, 244] width 197 height 26
paste textarea "TrxID :"
paste textarea "091025025822601E"
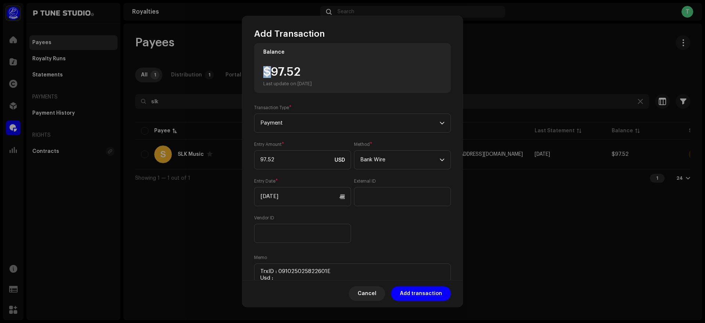
drag, startPoint x: 272, startPoint y: 43, endPoint x: 307, endPoint y: 45, distance: 34.6
click at [307, 45] on div "Balance $97.52 Last update on [DATE] Transaction Type * Payment Entry Amount * …" at bounding box center [352, 160] width 220 height 240
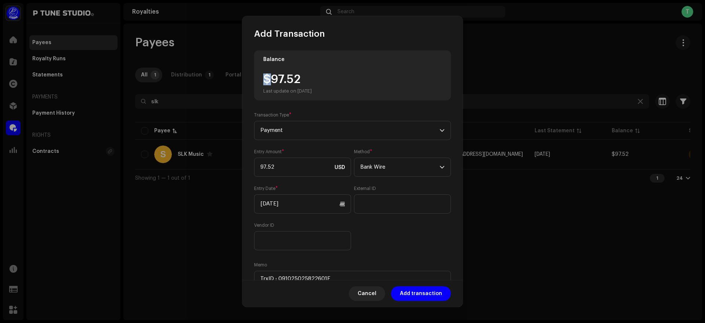
click at [271, 77] on div "$97.52 Last update on [DATE]" at bounding box center [287, 83] width 48 height 21
drag, startPoint x: 271, startPoint y: 77, endPoint x: 311, endPoint y: 80, distance: 40.1
click at [311, 80] on div "$97.52 Last update on [DATE]" at bounding box center [287, 83] width 48 height 21
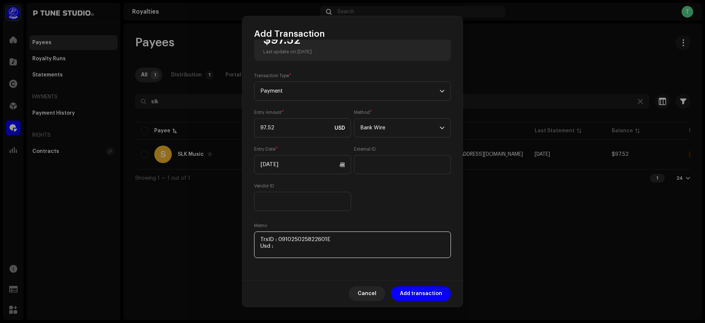
click at [299, 246] on textarea at bounding box center [352, 244] width 197 height 26
paste textarea "97.52"
paste textarea "Includes Payoneer conversion fee"
type textarea "TrxID : 091025025822601E Usd : 97.52 Includes Payoneer conversion fee"
click at [422, 296] on span "Add transaction" at bounding box center [421, 293] width 42 height 15
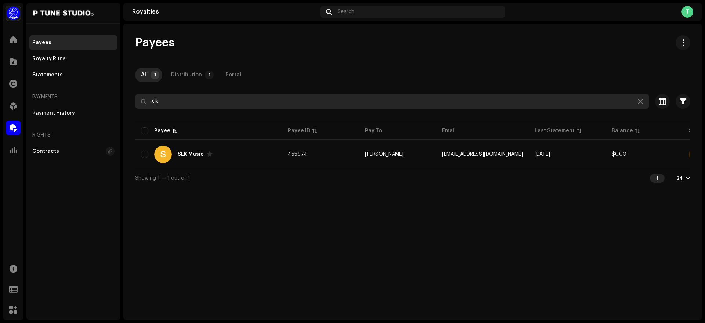
click at [173, 108] on input "slk" at bounding box center [392, 101] width 514 height 15
paste input "[PERSON_NAME] Official"
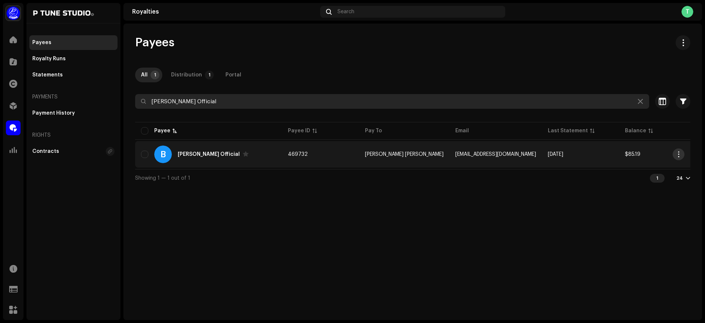
type input "[PERSON_NAME] Official"
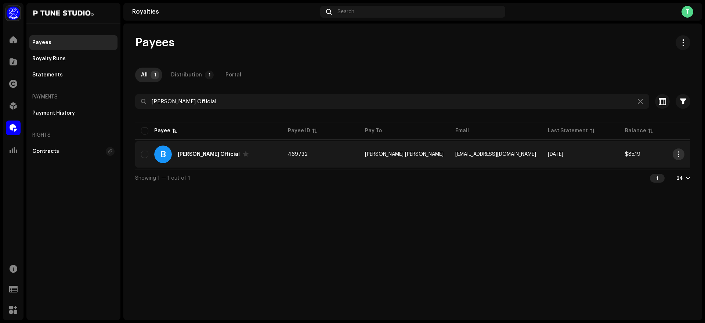
click at [681, 152] on button "button" at bounding box center [678, 154] width 12 height 12
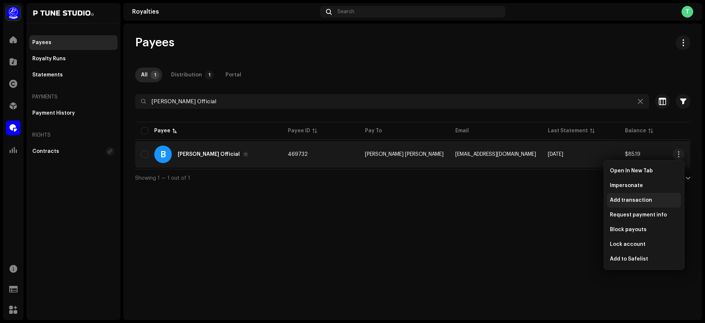
click at [626, 198] on span "Add transaction" at bounding box center [631, 200] width 42 height 6
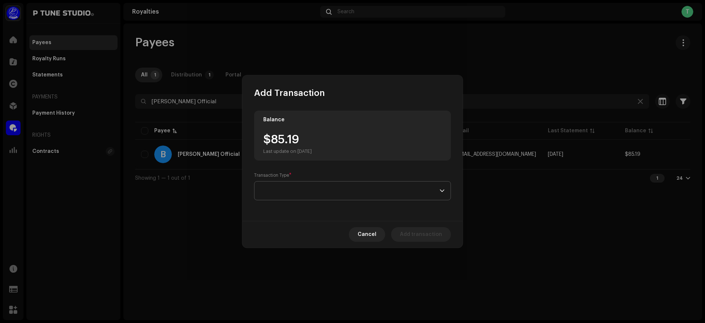
click at [281, 188] on span at bounding box center [349, 190] width 179 height 18
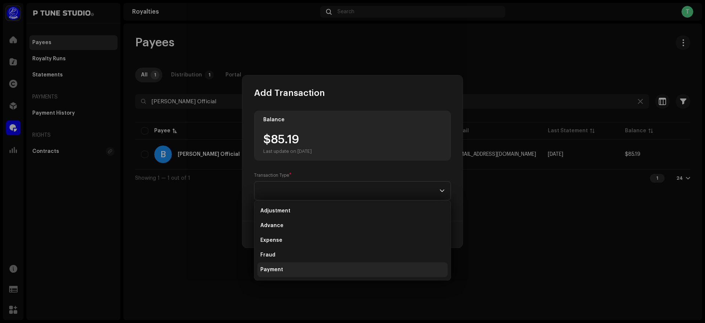
click at [296, 269] on li "Payment" at bounding box center [352, 269] width 190 height 15
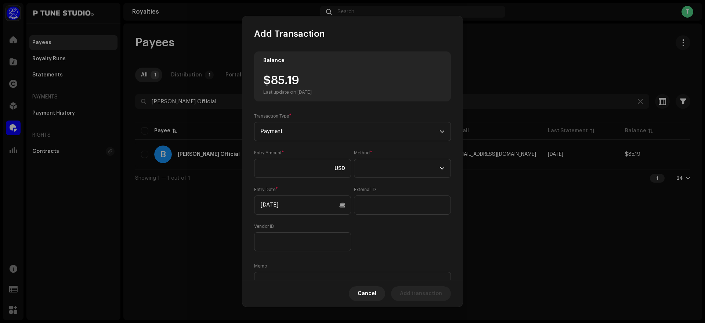
drag, startPoint x: 273, startPoint y: 86, endPoint x: 327, endPoint y: 93, distance: 54.9
click at [327, 93] on div "$85.19 Last update on [DATE]" at bounding box center [352, 84] width 178 height 21
click at [273, 80] on div "$85.19 Last update on [DATE]" at bounding box center [287, 84] width 48 height 21
drag, startPoint x: 273, startPoint y: 80, endPoint x: 328, endPoint y: 78, distance: 55.1
click at [328, 78] on div "$85.19 Last update on [DATE]" at bounding box center [352, 84] width 178 height 21
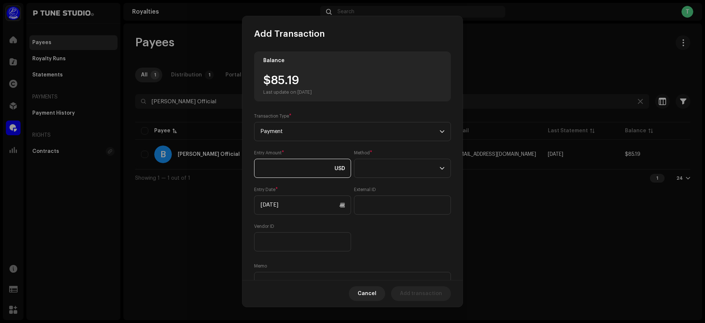
click at [302, 163] on input at bounding box center [302, 168] width 97 height 19
paste input "85.19"
type input "85.19"
click at [415, 176] on span at bounding box center [399, 168] width 79 height 18
click at [415, 192] on li "Bank Wire" at bounding box center [400, 188] width 89 height 15
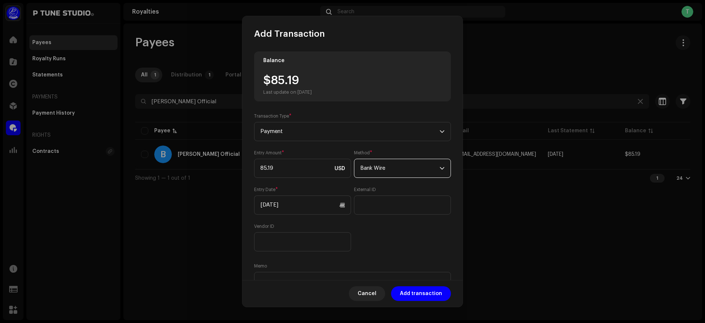
scroll to position [22, 0]
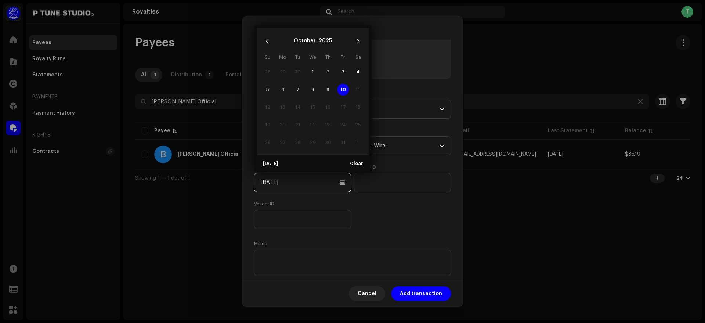
click at [311, 179] on input "[DATE]" at bounding box center [302, 182] width 97 height 19
click at [328, 91] on span "9" at bounding box center [328, 90] width 12 height 12
type input "[DATE]"
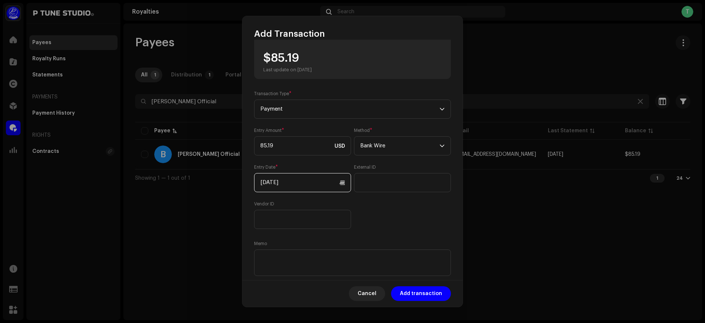
scroll to position [40, 0]
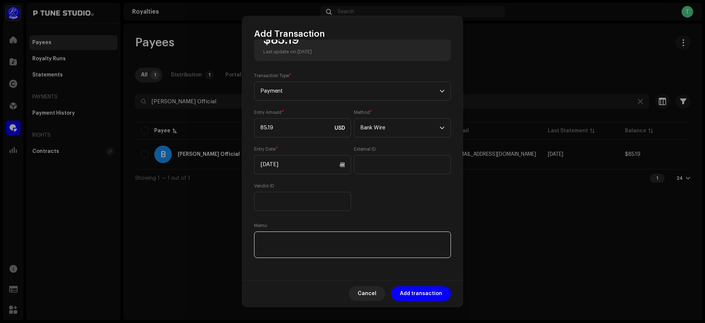
click at [296, 240] on textarea at bounding box center [352, 244] width 197 height 26
click at [294, 245] on textarea at bounding box center [352, 244] width 197 height 26
paste textarea "TrxID :"
paste textarea "091025052134870E"
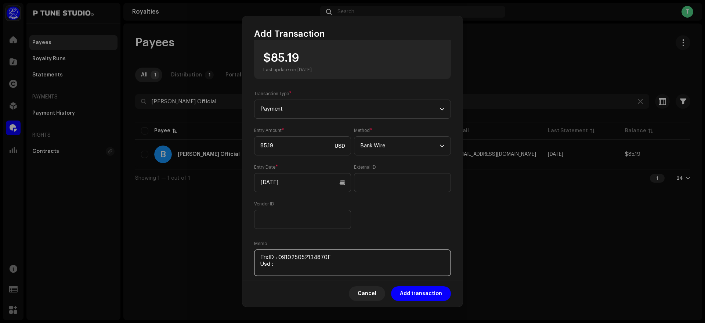
scroll to position [22, 0]
drag, startPoint x: 274, startPoint y: 62, endPoint x: 318, endPoint y: 63, distance: 43.7
click at [312, 63] on div "$85.19 Last update on [DATE]" at bounding box center [287, 62] width 48 height 21
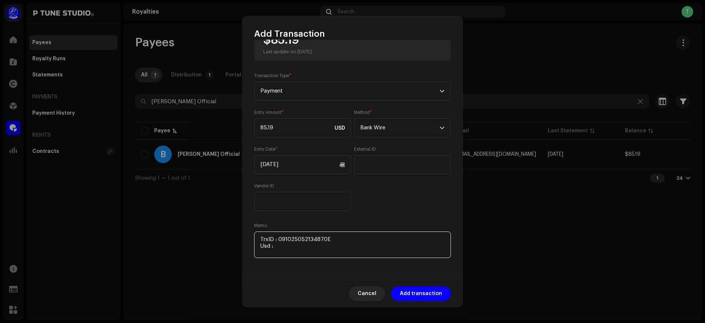
click at [291, 249] on textarea at bounding box center [352, 244] width 197 height 26
paste textarea "85.19"
paste textarea "Includes Payoneer conversion fee"
type textarea "TrxID : 091025052134870E Usd : 85.19 Includes Payoneer conversion fee"
click at [413, 292] on span "Add transaction" at bounding box center [421, 293] width 42 height 15
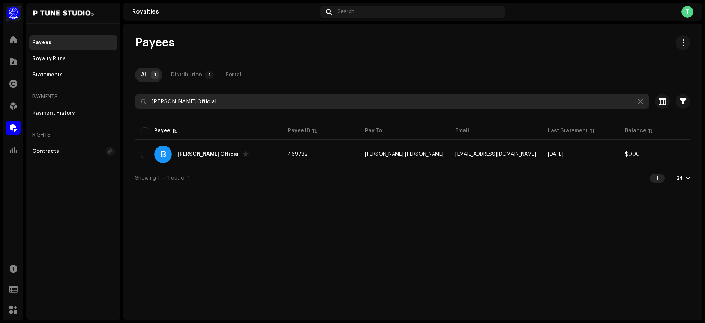
click at [254, 98] on input "[PERSON_NAME] Official" at bounding box center [392, 101] width 514 height 15
paste input "Surangina"
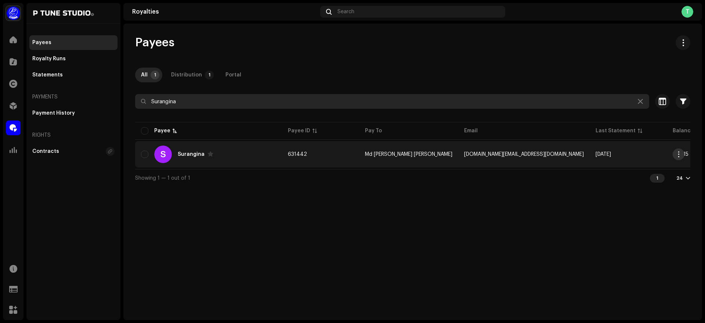
type input "Surangina"
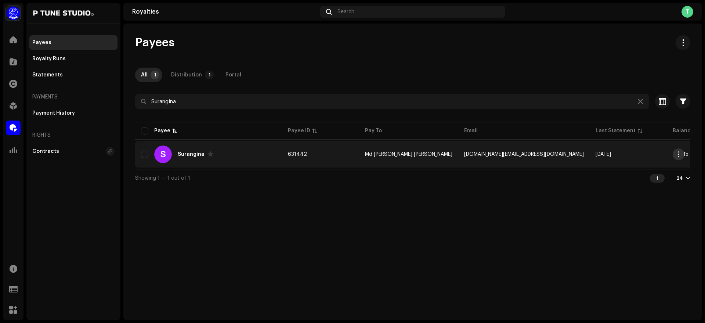
click at [679, 156] on span "button" at bounding box center [679, 154] width 6 height 6
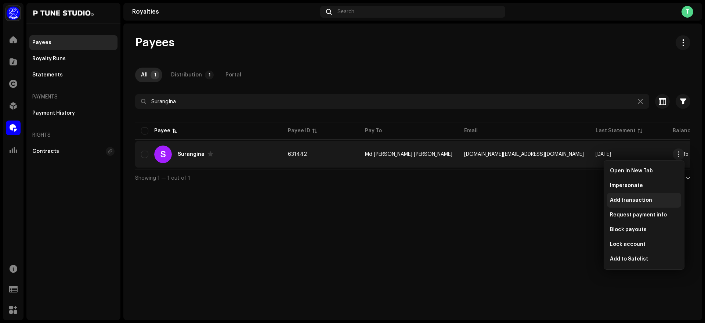
click at [641, 199] on span "Add transaction" at bounding box center [631, 200] width 42 height 6
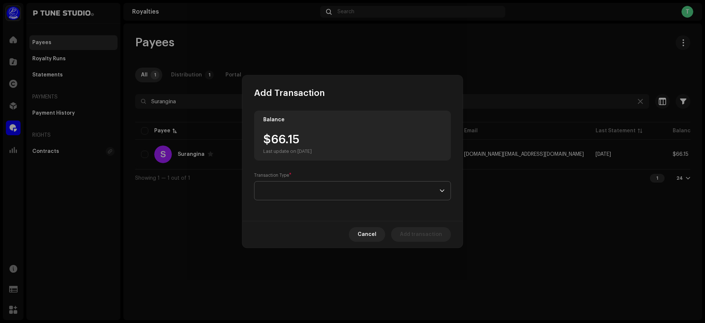
click at [306, 197] on span at bounding box center [349, 190] width 179 height 18
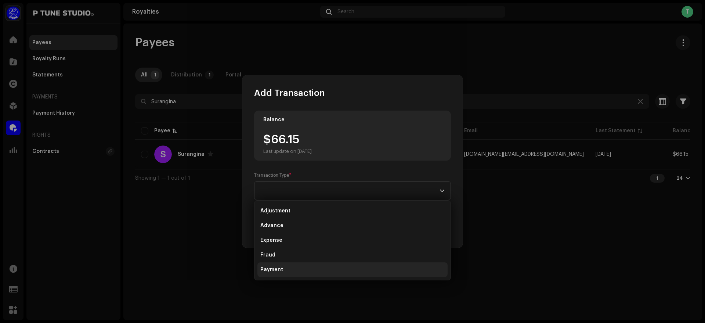
click at [297, 270] on li "Payment" at bounding box center [352, 269] width 190 height 15
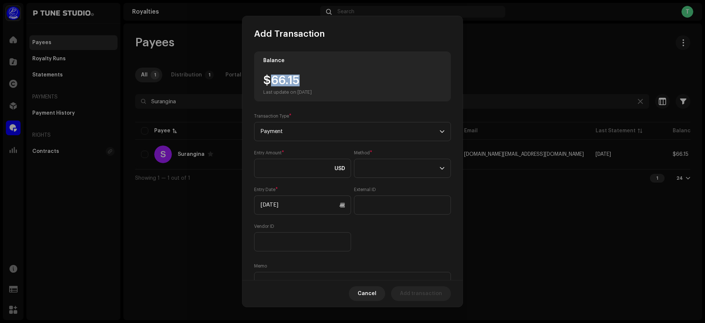
drag, startPoint x: 270, startPoint y: 74, endPoint x: 317, endPoint y: 83, distance: 47.3
click at [312, 83] on div "$66.15 Last update on [DATE]" at bounding box center [287, 84] width 48 height 21
click at [294, 165] on input at bounding box center [302, 168] width 97 height 19
paste input "66.15"
type input "66.15"
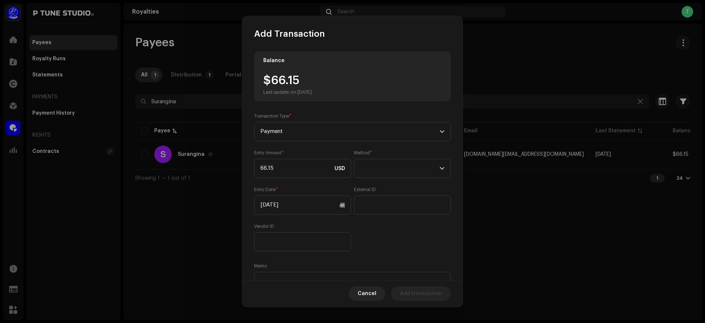
click at [390, 181] on div "Entry Amount * 66.15 USD Method * Entry Date * [DATE] External ID Vendor ID" at bounding box center [352, 200] width 197 height 101
click at [385, 171] on span at bounding box center [399, 168] width 79 height 18
click at [406, 189] on li "Bank Wire" at bounding box center [400, 188] width 89 height 15
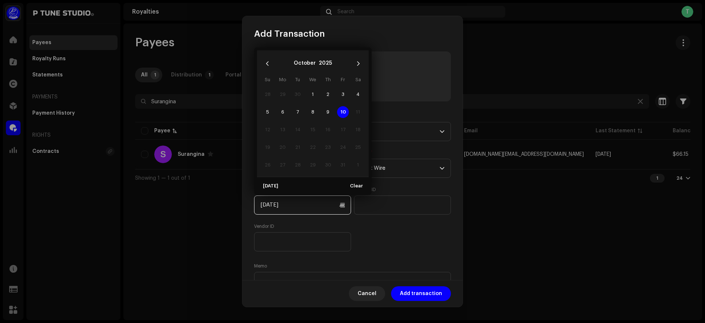
click at [295, 208] on input "[DATE]" at bounding box center [302, 204] width 97 height 19
click at [330, 111] on span "9" at bounding box center [328, 112] width 12 height 12
type input "[DATE]"
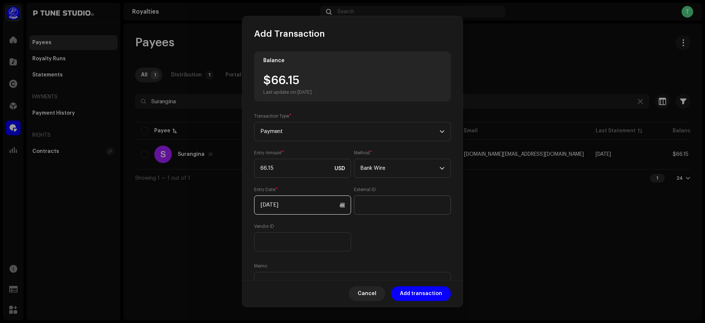
scroll to position [40, 0]
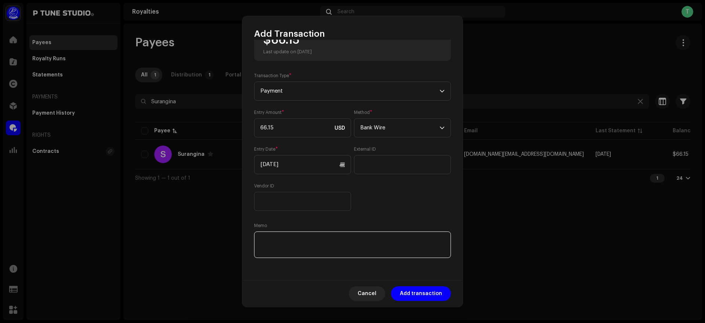
click at [312, 241] on textarea at bounding box center [352, 244] width 197 height 26
paste textarea "TrxID :"
paste textarea "091025052411541E"
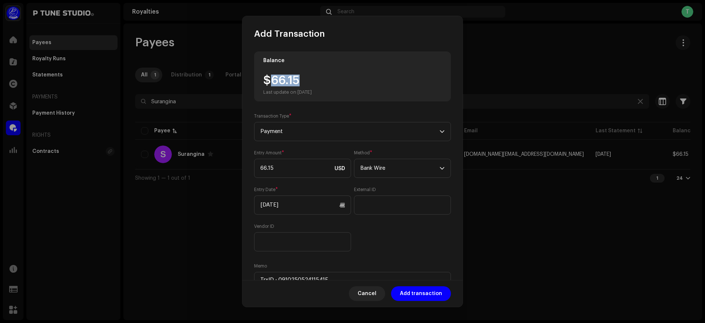
drag, startPoint x: 273, startPoint y: 85, endPoint x: 339, endPoint y: 85, distance: 66.8
click at [339, 85] on div "$66.15 Last update on [DATE]" at bounding box center [352, 84] width 178 height 21
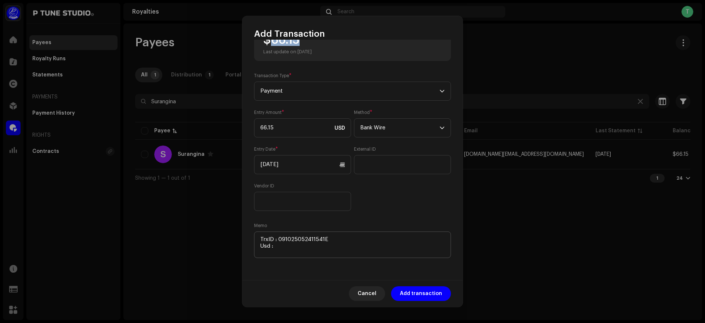
scroll to position [40, 0]
click at [307, 248] on textarea at bounding box center [352, 245] width 197 height 26
paste textarea "66.15"
paste textarea "Includes Payoneer conversion fee"
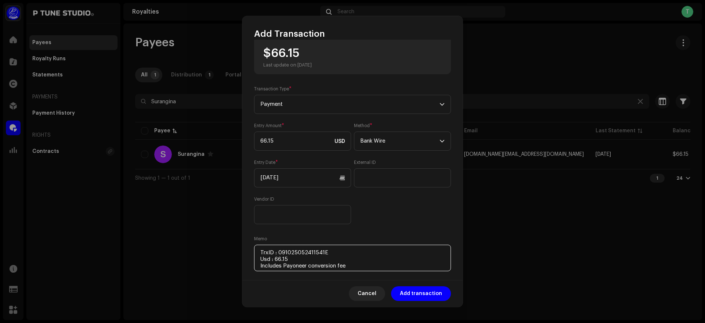
scroll to position [0, 0]
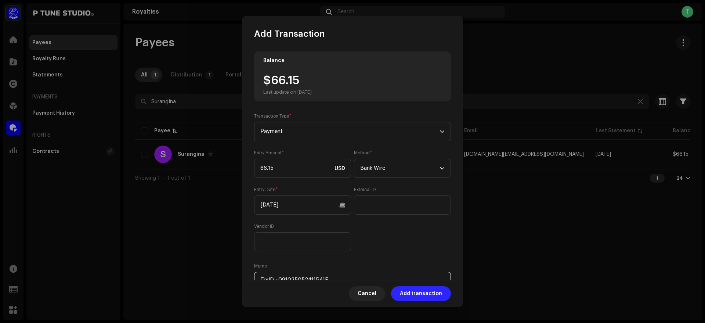
type textarea "TrxID : 091025052411541E Usd : 66.15 Includes Payoneer conversion fee"
click at [421, 289] on span "Add transaction" at bounding box center [421, 293] width 42 height 15
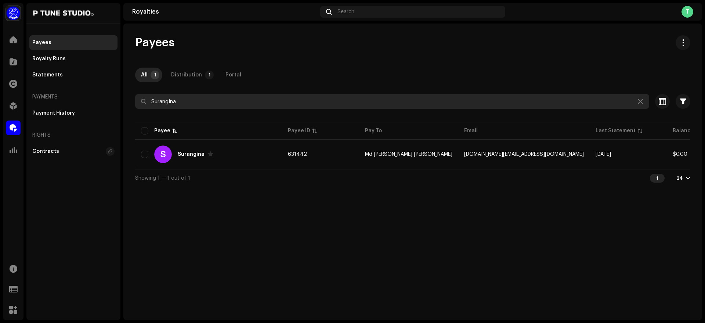
click at [218, 105] on input "Surangina" at bounding box center [392, 101] width 514 height 15
paste input "Gangstar Express BD"
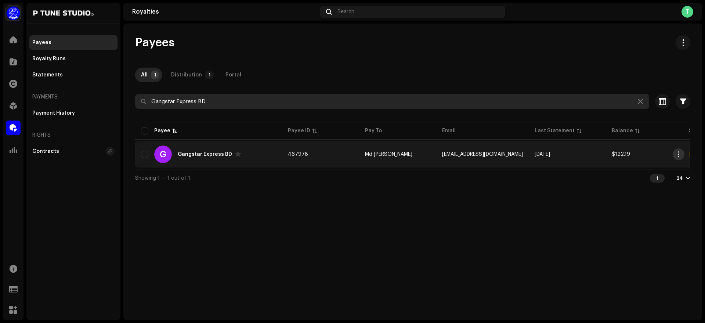
type input "Gangstar Express BD"
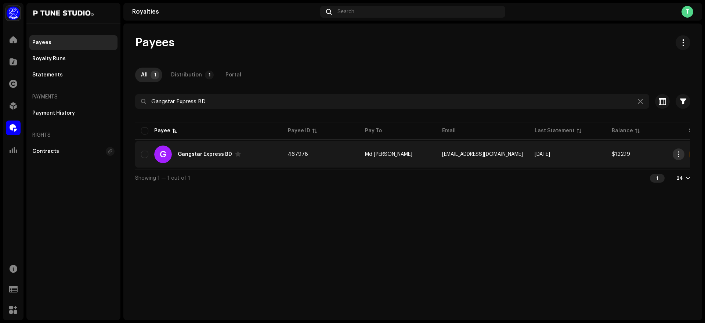
click at [680, 153] on span "button" at bounding box center [679, 154] width 6 height 6
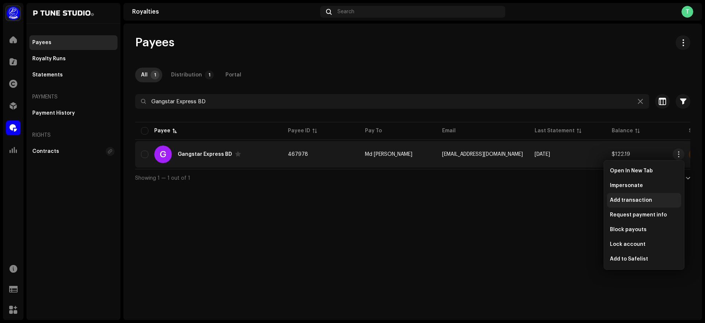
click at [655, 202] on div "Add transaction" at bounding box center [644, 200] width 68 height 6
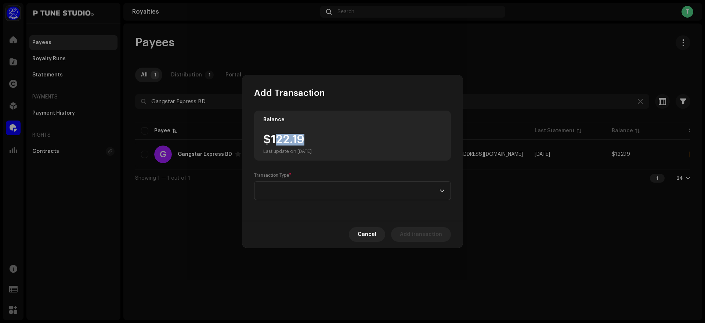
drag, startPoint x: 274, startPoint y: 138, endPoint x: 317, endPoint y: 138, distance: 42.9
click at [312, 138] on div "$122.19 Last update on [DATE]" at bounding box center [287, 144] width 48 height 21
click at [289, 185] on span at bounding box center [349, 190] width 179 height 18
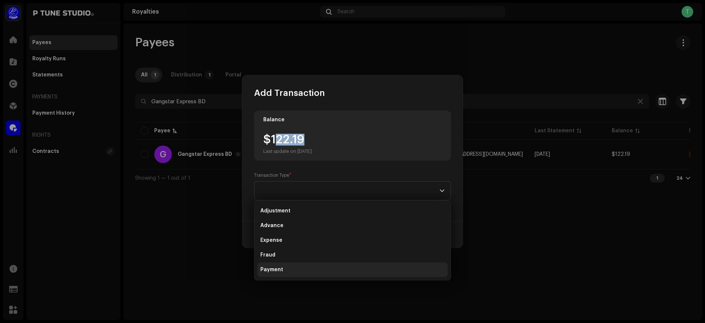
click at [290, 273] on li "Payment" at bounding box center [352, 269] width 190 height 15
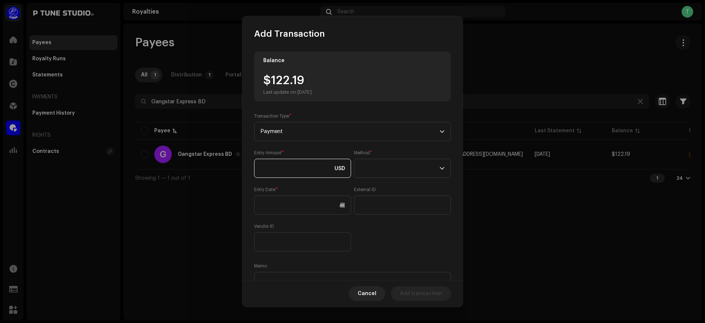
click at [288, 170] on input at bounding box center [302, 168] width 97 height 19
drag, startPoint x: 270, startPoint y: 81, endPoint x: 328, endPoint y: 81, distance: 57.2
click at [328, 81] on div "$122.19 Last update on [DATE]" at bounding box center [352, 84] width 178 height 21
click at [295, 169] on input at bounding box center [302, 168] width 97 height 19
paste input "122.19"
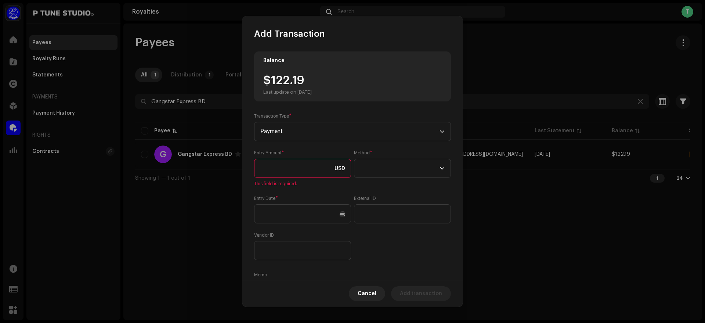
type input "122.19"
click at [393, 171] on span at bounding box center [399, 168] width 79 height 18
click at [401, 192] on li "Bank Wire" at bounding box center [400, 188] width 89 height 15
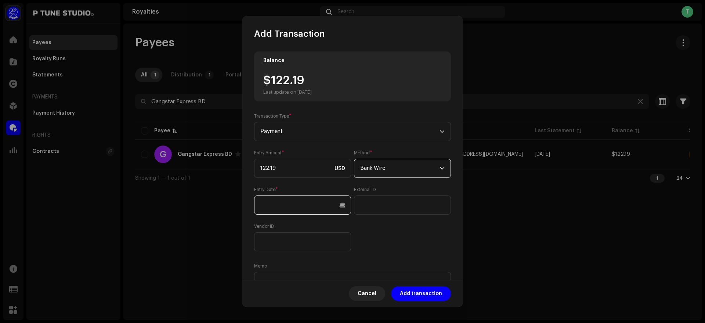
click at [317, 207] on input "text" at bounding box center [302, 204] width 97 height 19
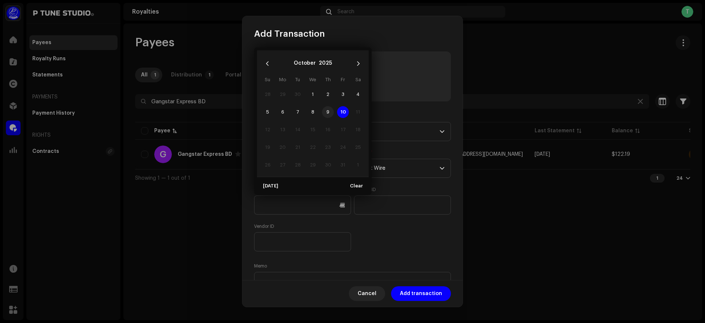
click at [325, 112] on span "9" at bounding box center [328, 112] width 12 height 12
type input "[DATE]"
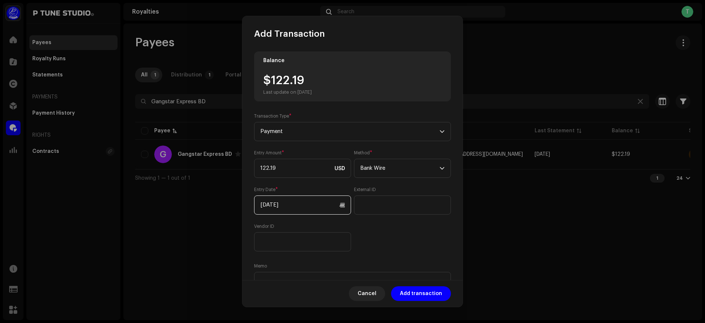
scroll to position [40, 0]
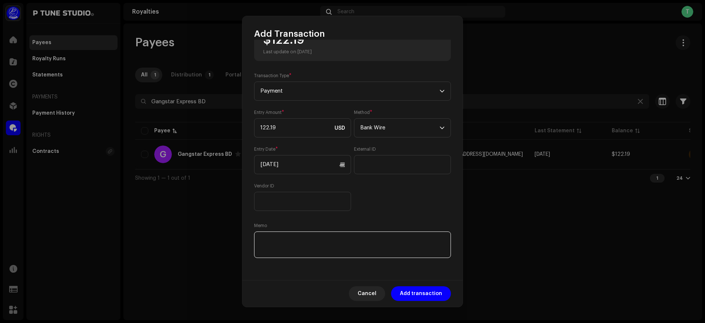
click at [296, 244] on textarea at bounding box center [352, 244] width 197 height 26
paste textarea "TrxID :"
paste textarea "091025041250530E"
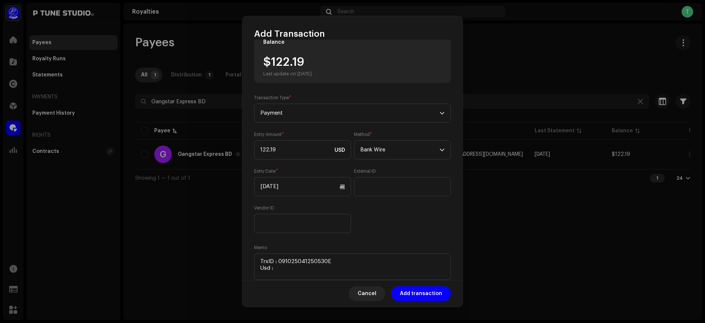
click at [274, 66] on div "$122.19 Last update on [DATE]" at bounding box center [287, 66] width 48 height 21
drag, startPoint x: 271, startPoint y: 61, endPoint x: 319, endPoint y: 64, distance: 47.8
click at [312, 64] on div "$122.19 Last update on [DATE]" at bounding box center [287, 66] width 48 height 21
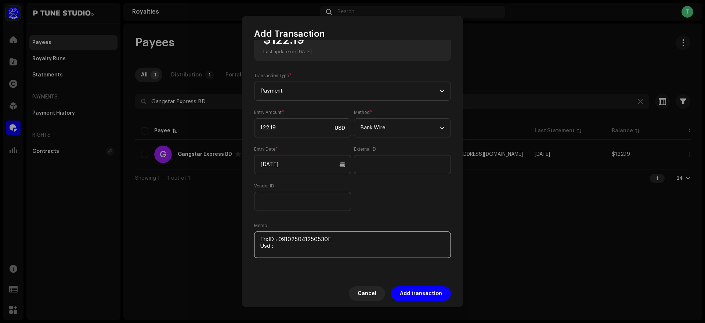
click at [302, 251] on textarea at bounding box center [352, 244] width 197 height 26
paste textarea "122.19"
paste textarea "Includes Payoneer conversion fee"
type textarea "TrxID : 091025041250530E Usd : 122.19 Includes Payoneer conversion fee"
click at [423, 288] on span "Add transaction" at bounding box center [421, 293] width 42 height 15
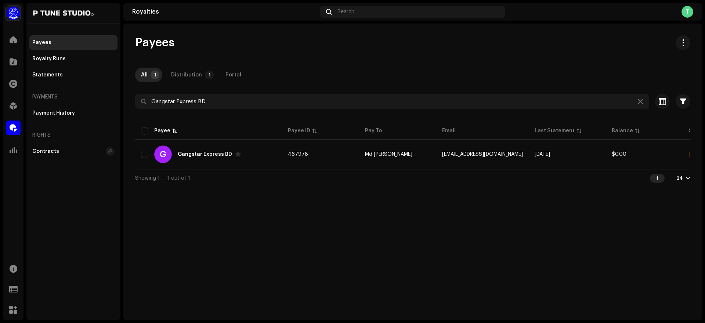
click at [241, 93] on div "Payees All 1 Distribution 1 Portal Gangstar Express BD Selected 0 Select all 1 …" at bounding box center [412, 110] width 578 height 151
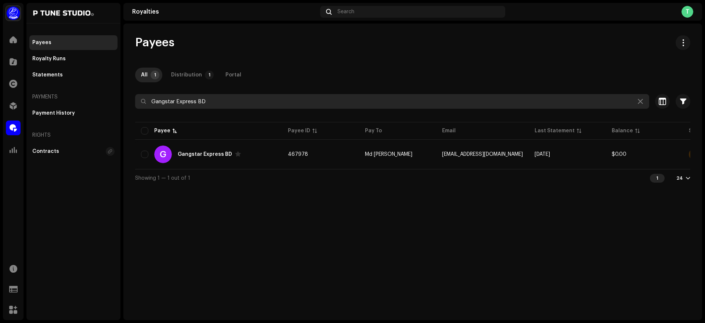
click at [243, 99] on input "Gangstar Express BD" at bounding box center [392, 101] width 514 height 15
paste input "SF Multimedia"
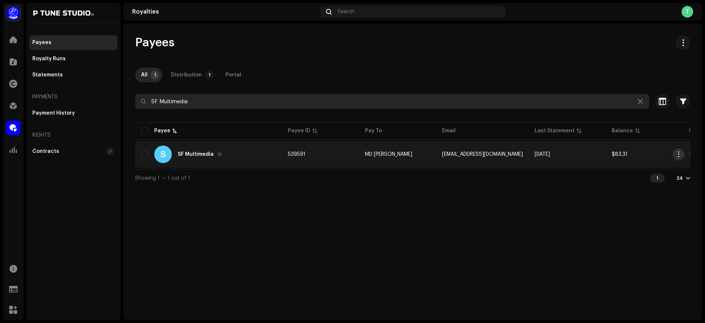
type input "SF Multimedia"
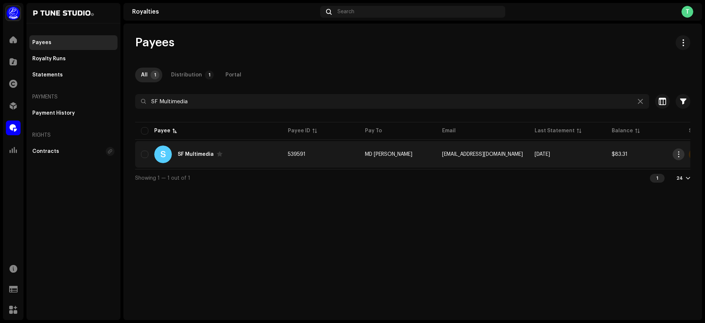
click at [678, 154] on span "button" at bounding box center [679, 154] width 6 height 6
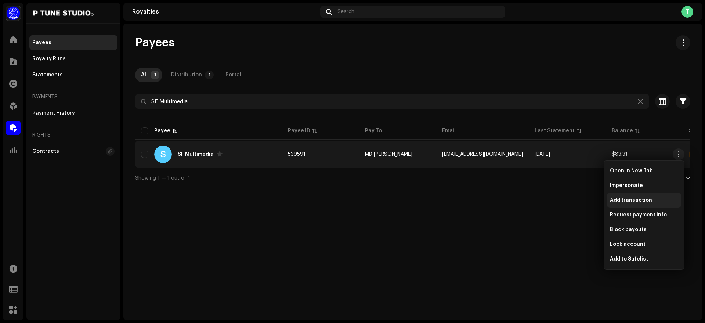
click at [639, 200] on span "Add transaction" at bounding box center [631, 200] width 42 height 6
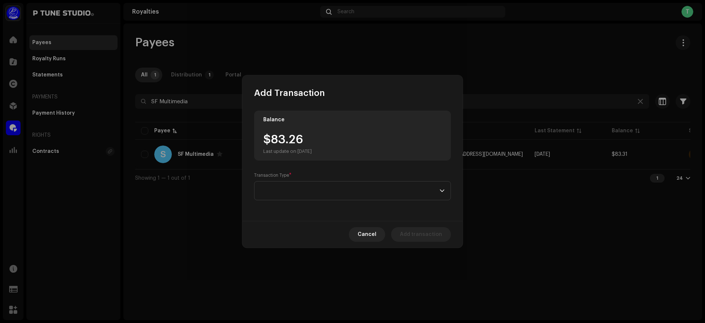
drag, startPoint x: 269, startPoint y: 134, endPoint x: 324, endPoint y: 139, distance: 54.6
click at [312, 139] on div "$83.26 Last update on [DATE]" at bounding box center [287, 144] width 48 height 21
click at [271, 137] on div "$83.31 Last update on [DATE]" at bounding box center [287, 144] width 48 height 21
drag, startPoint x: 271, startPoint y: 137, endPoint x: 303, endPoint y: 139, distance: 32.0
click at [303, 139] on div "$83.31 Last update on [DATE]" at bounding box center [287, 144] width 48 height 21
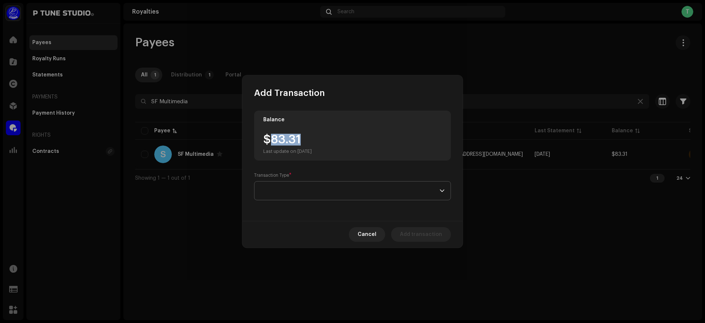
click at [307, 185] on span at bounding box center [349, 190] width 179 height 18
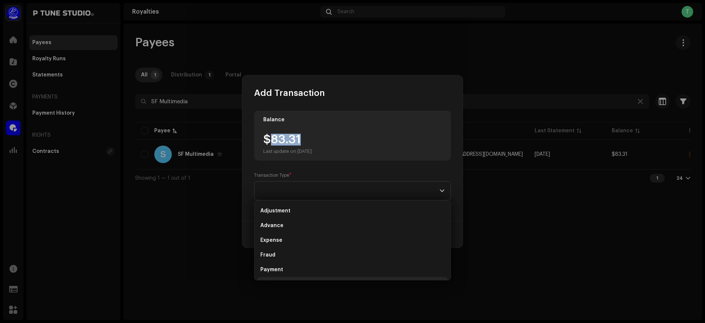
scroll to position [12, 0]
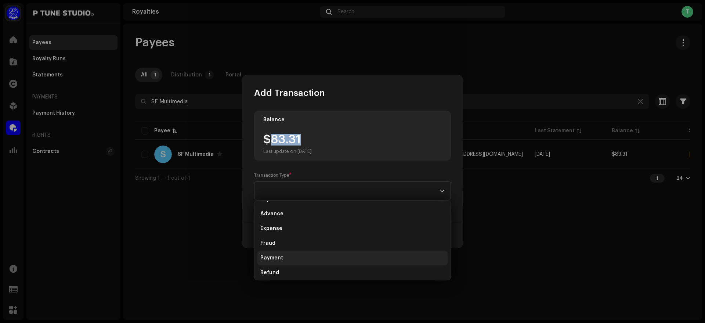
click at [285, 258] on li "Payment" at bounding box center [352, 257] width 190 height 15
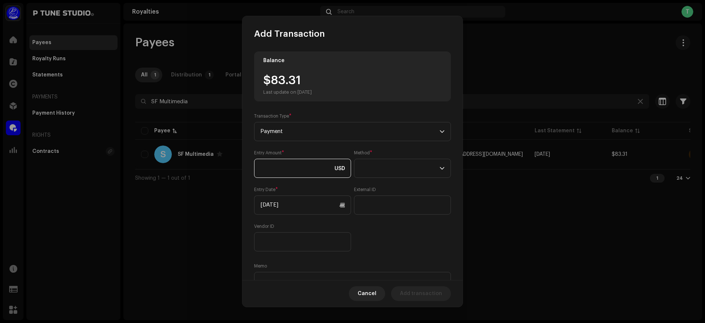
click at [288, 164] on input at bounding box center [302, 168] width 97 height 19
paste input "83.31"
type input "83.31"
click at [403, 169] on span at bounding box center [399, 168] width 79 height 18
click at [392, 190] on li "Bank Wire" at bounding box center [400, 188] width 89 height 15
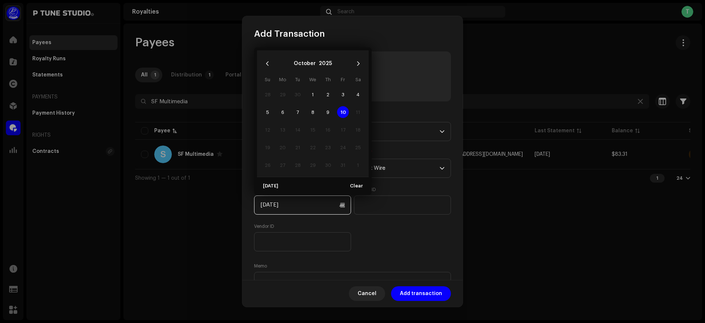
click at [319, 199] on input "[DATE]" at bounding box center [302, 204] width 97 height 19
click at [325, 113] on span "9" at bounding box center [328, 112] width 12 height 12
type input "[DATE]"
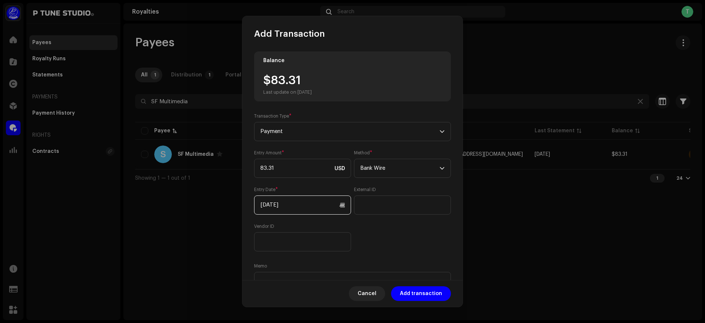
scroll to position [40, 0]
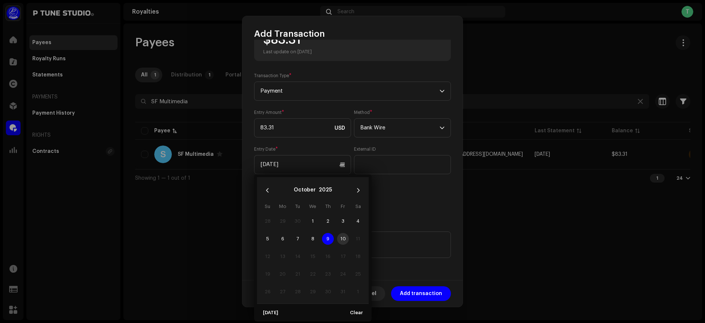
click at [327, 238] on span "9" at bounding box center [328, 239] width 12 height 12
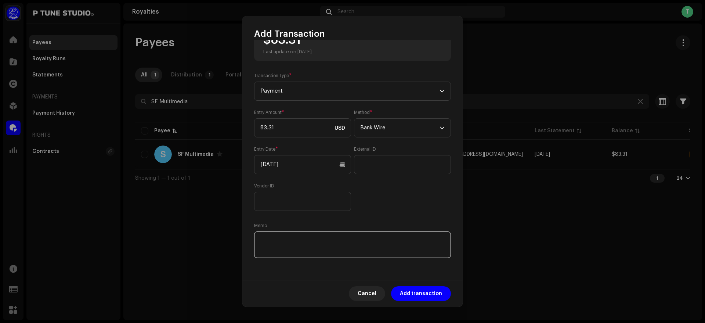
click at [276, 239] on textarea at bounding box center [352, 244] width 197 height 26
paste textarea "TrxID :"
click at [302, 243] on textarea at bounding box center [352, 244] width 197 height 26
paste textarea "091025032337145E"
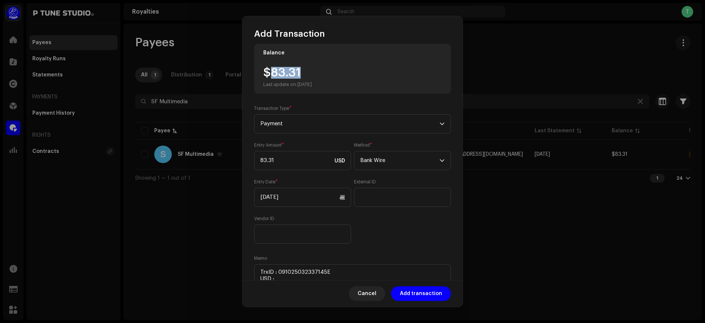
drag, startPoint x: 270, startPoint y: 73, endPoint x: 310, endPoint y: 74, distance: 40.0
click at [310, 74] on div "$83.31 Last update on [DATE]" at bounding box center [287, 77] width 48 height 21
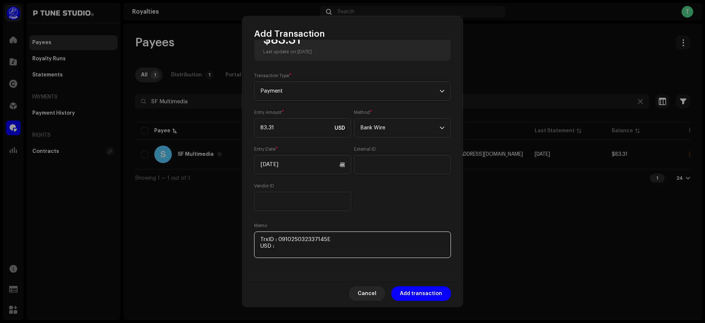
click at [299, 251] on textarea at bounding box center [352, 244] width 197 height 26
paste textarea "83.31"
paste textarea "Includes Payoneer conversion fee"
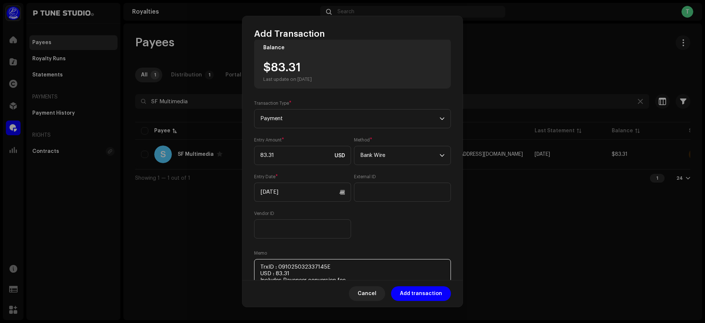
scroll to position [12, 0]
type textarea "TrxID : 091025032337145E USD : 83.31 Includes Payoneer conversion fee"
click at [310, 187] on input "[DATE]" at bounding box center [302, 192] width 97 height 19
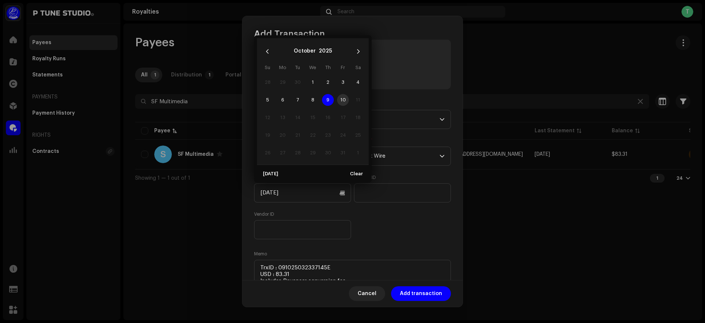
click at [327, 100] on span "9" at bounding box center [328, 100] width 12 height 12
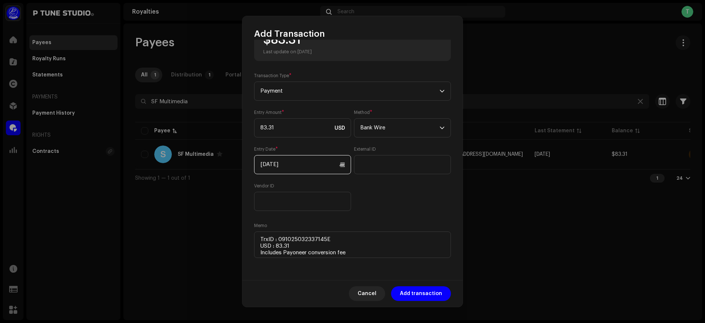
scroll to position [0, 0]
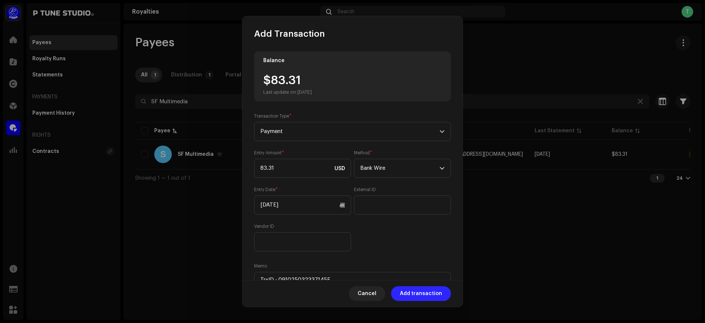
click at [419, 296] on span "Add transaction" at bounding box center [421, 293] width 42 height 15
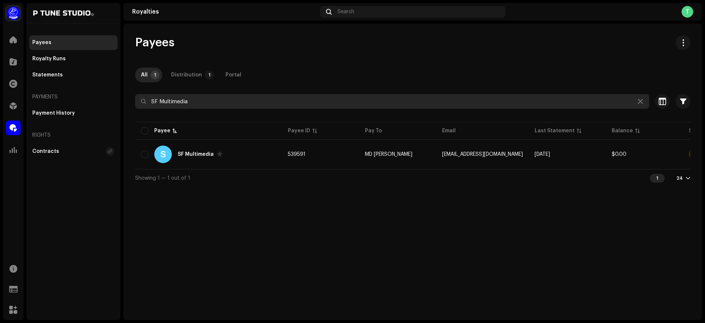
click at [222, 101] on input "SF Multimedia" at bounding box center [392, 101] width 514 height 15
paste input "tar T Music"
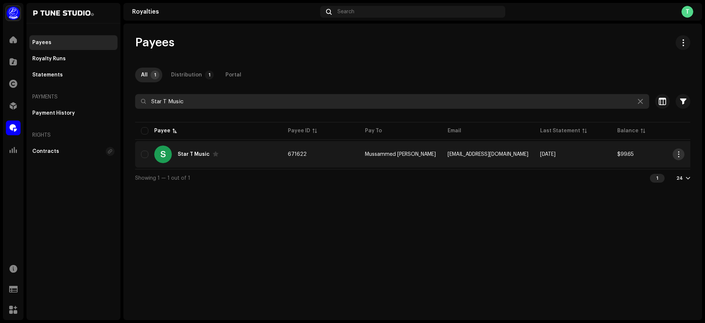
type input "Star T Music"
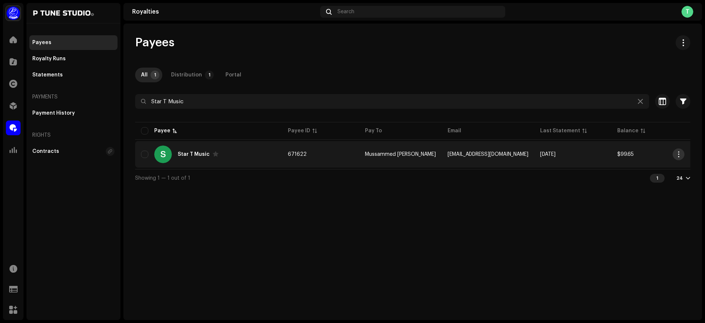
click at [678, 155] on span "button" at bounding box center [679, 154] width 6 height 6
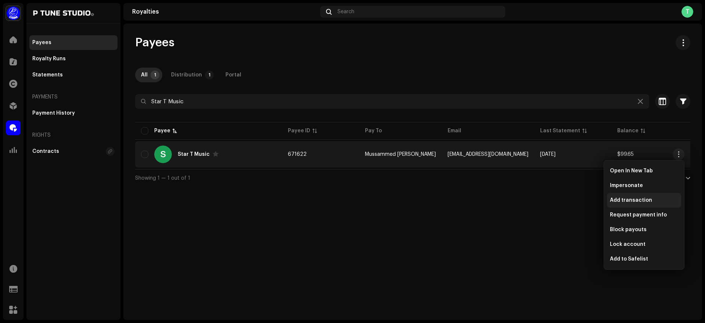
click at [634, 199] on span "Add transaction" at bounding box center [631, 200] width 42 height 6
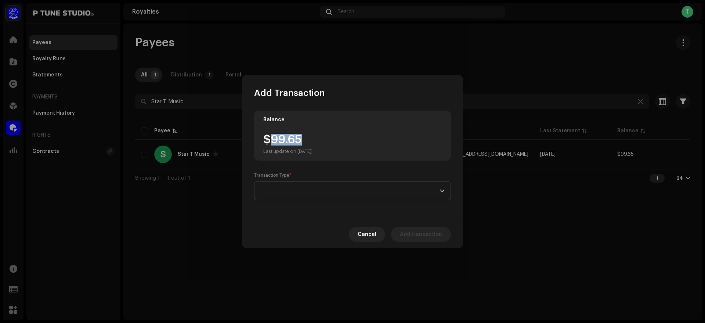
drag, startPoint x: 270, startPoint y: 139, endPoint x: 320, endPoint y: 138, distance: 49.9
click at [312, 138] on div "$99.65 Last update on [DATE]" at bounding box center [287, 144] width 48 height 21
click at [321, 192] on span at bounding box center [349, 190] width 179 height 18
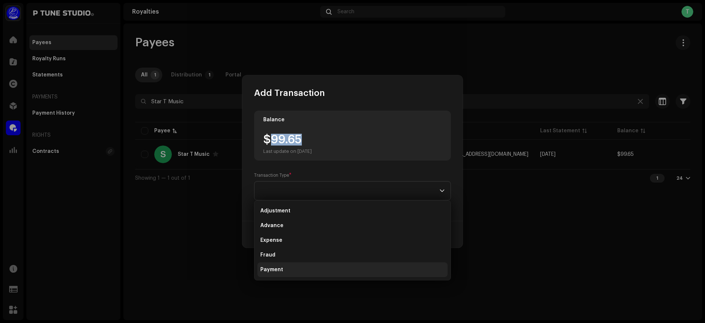
click at [302, 269] on li "Payment" at bounding box center [352, 269] width 190 height 15
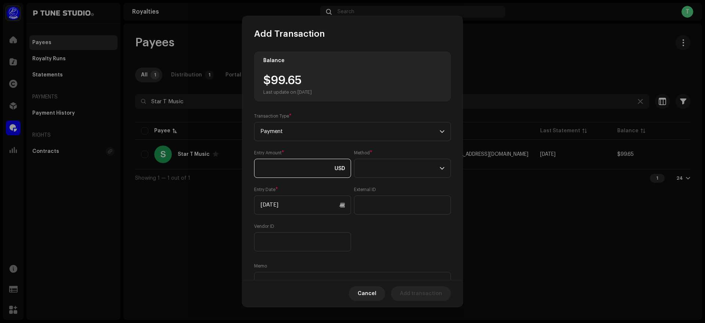
click at [292, 163] on input at bounding box center [302, 168] width 97 height 19
paste input "99.65"
type input "99.65"
click at [393, 173] on span at bounding box center [399, 168] width 79 height 18
click at [407, 190] on li "Bank Wire" at bounding box center [400, 188] width 89 height 15
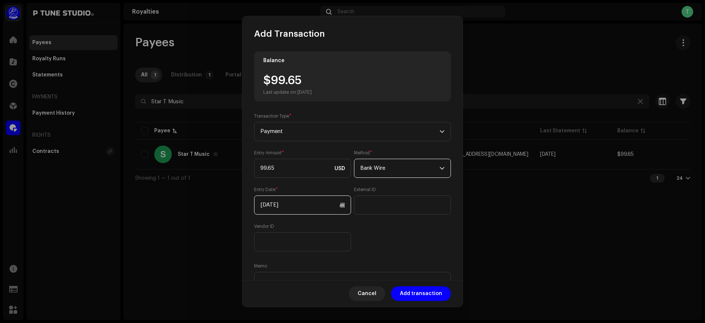
click at [278, 205] on input "[DATE]" at bounding box center [302, 204] width 97 height 19
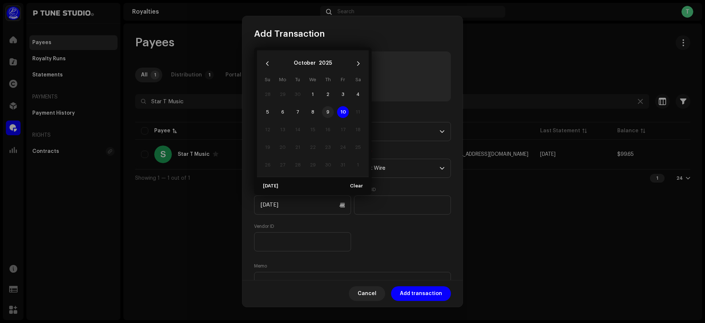
click at [328, 112] on span "9" at bounding box center [328, 112] width 12 height 12
type input "[DATE]"
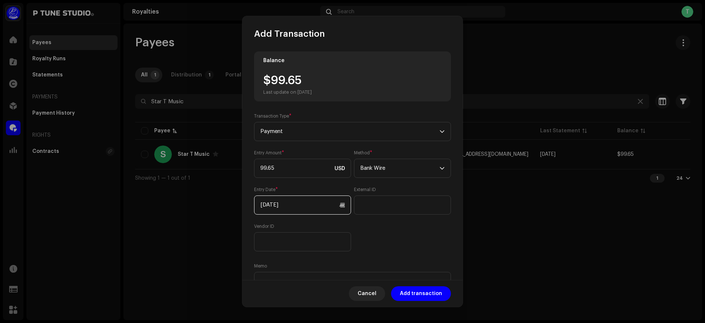
scroll to position [40, 0]
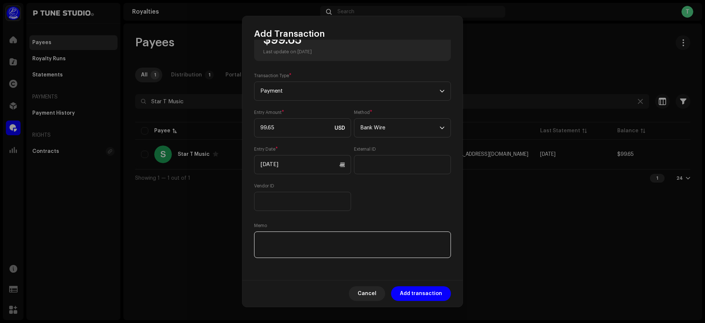
click at [300, 242] on textarea at bounding box center [352, 244] width 197 height 26
paste textarea "TrxID :"
paste textarea "091025033240441E"
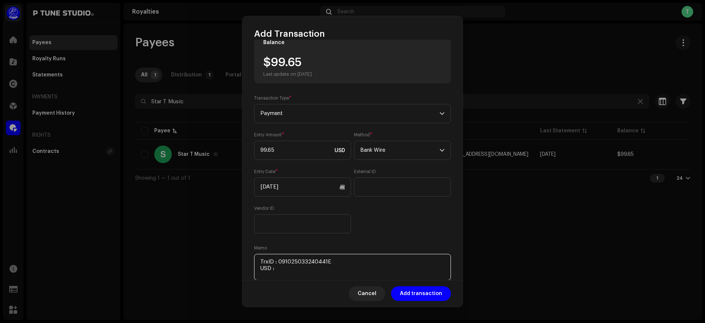
scroll to position [18, 0]
drag, startPoint x: 271, startPoint y: 61, endPoint x: 325, endPoint y: 63, distance: 54.4
click at [312, 63] on div "$99.65 Last update on [DATE]" at bounding box center [287, 67] width 48 height 21
click at [301, 269] on textarea at bounding box center [352, 267] width 197 height 26
paste textarea "99.65"
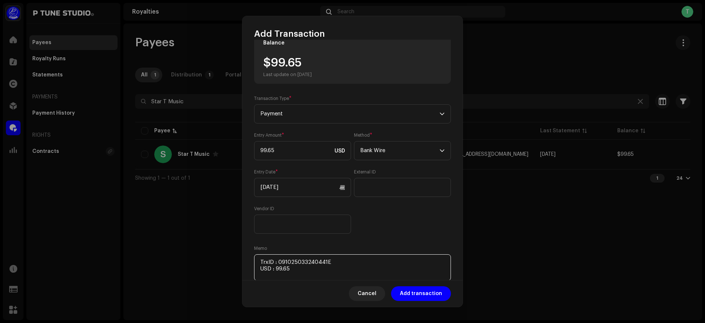
scroll to position [40, 0]
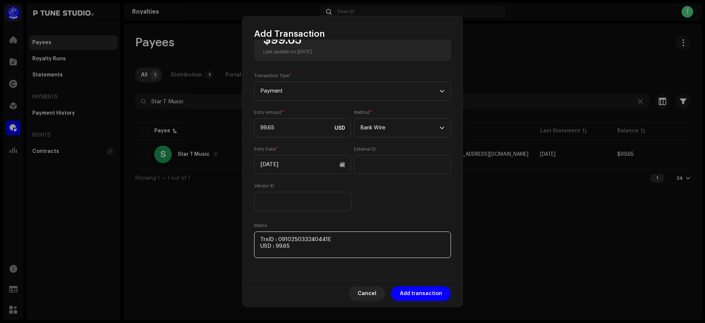
paste textarea "Includes Payoneer conversion fee"
type textarea "TrxID : 091025033240441E USD : 99.65 Includes Payoneer conversion fee"
click at [415, 295] on span "Add transaction" at bounding box center [421, 293] width 42 height 15
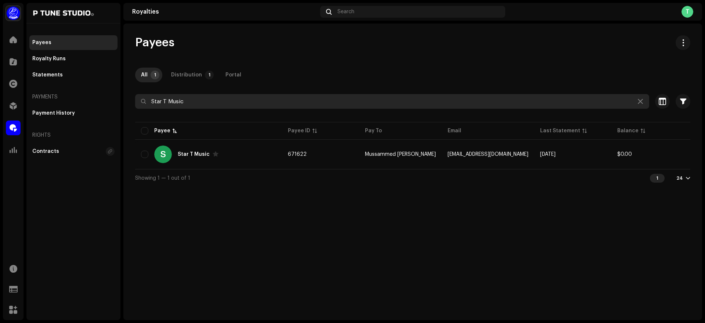
click at [227, 101] on input "Star T Music" at bounding box center [392, 101] width 514 height 15
paste input "orna TV"
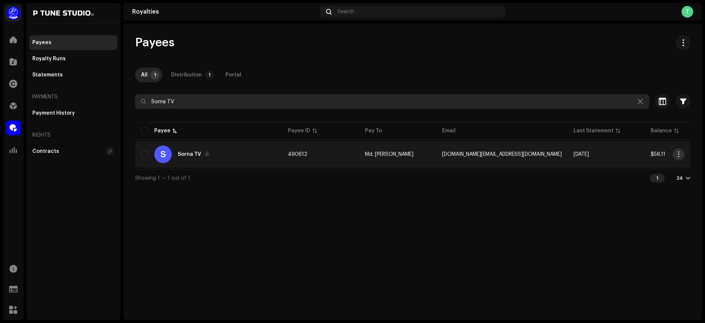
type input "Sorna TV"
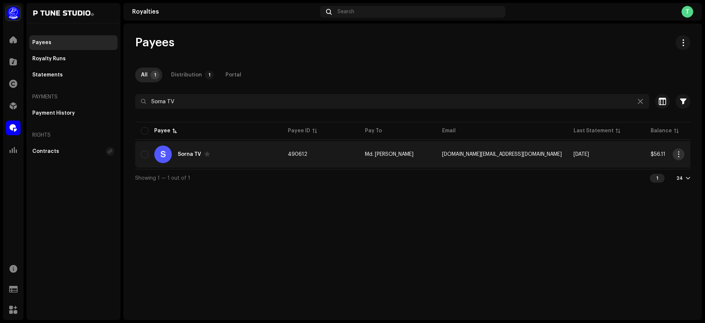
click at [679, 155] on span "button" at bounding box center [679, 154] width 6 height 6
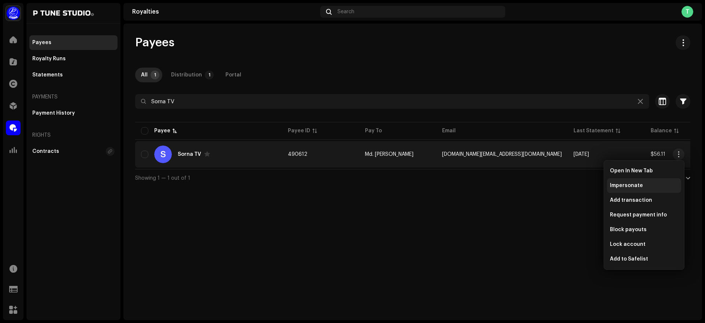
click at [633, 185] on span "Impersonate" at bounding box center [626, 185] width 33 height 6
